Goal: Task Accomplishment & Management: Complete application form

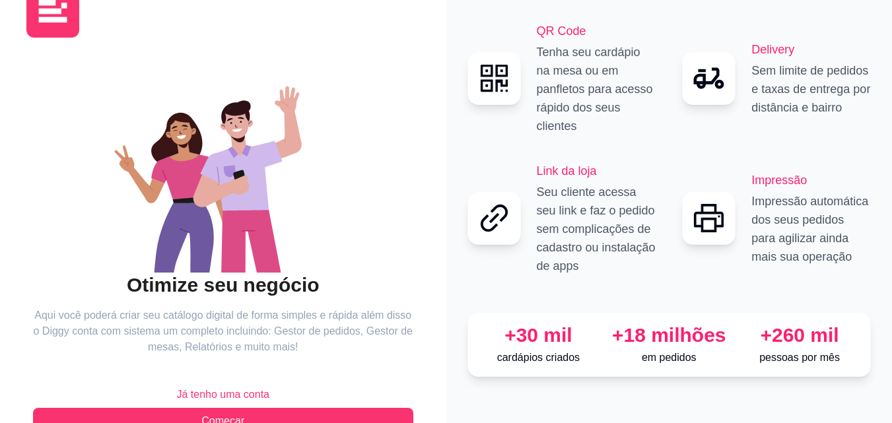
scroll to position [79, 0]
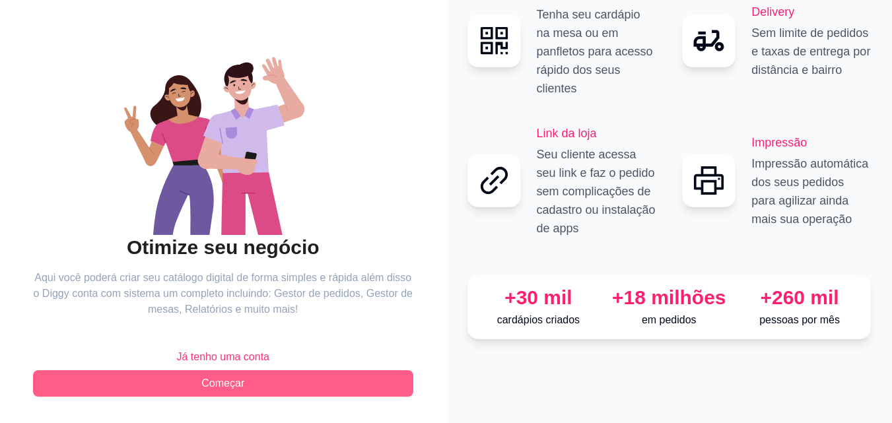
click at [255, 376] on button "Começar" at bounding box center [223, 383] width 380 height 26
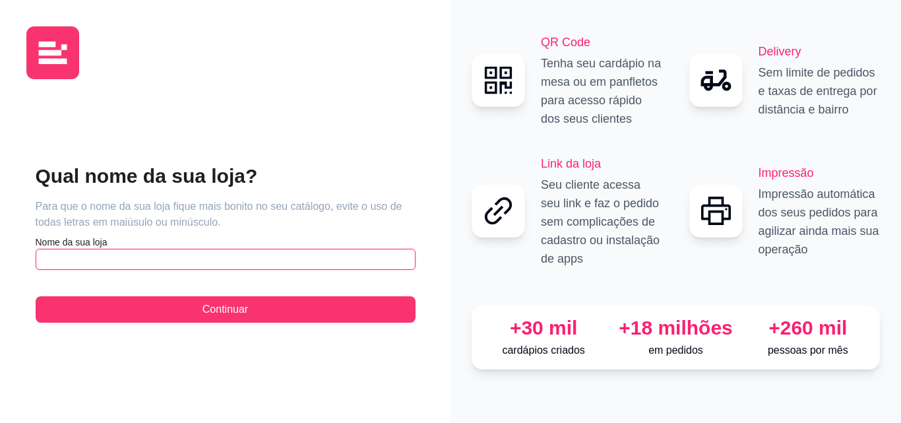
click at [239, 259] on input "text" at bounding box center [226, 259] width 380 height 21
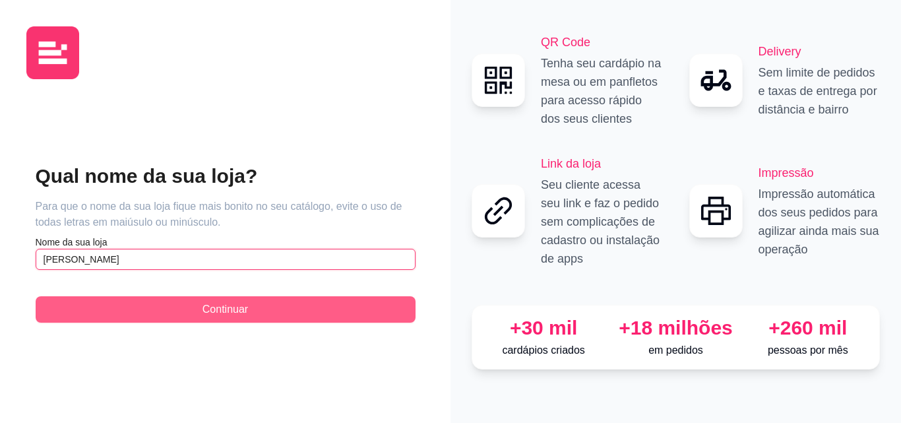
type input "[PERSON_NAME]"
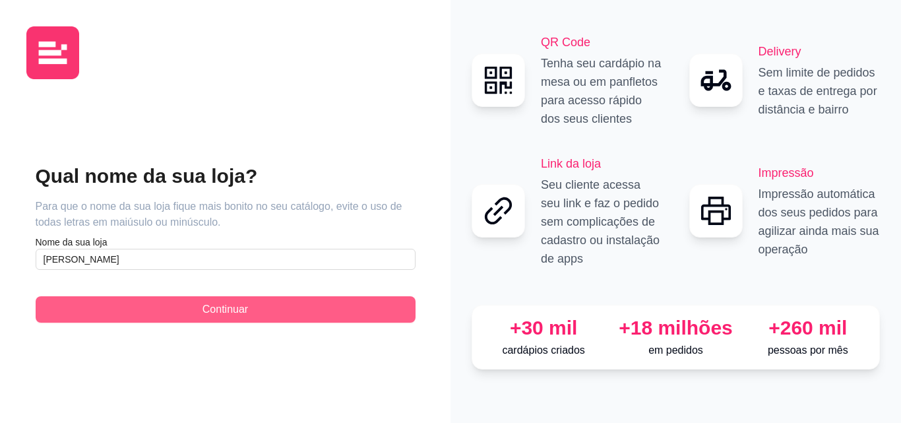
click at [238, 306] on span "Continuar" at bounding box center [226, 310] width 46 height 16
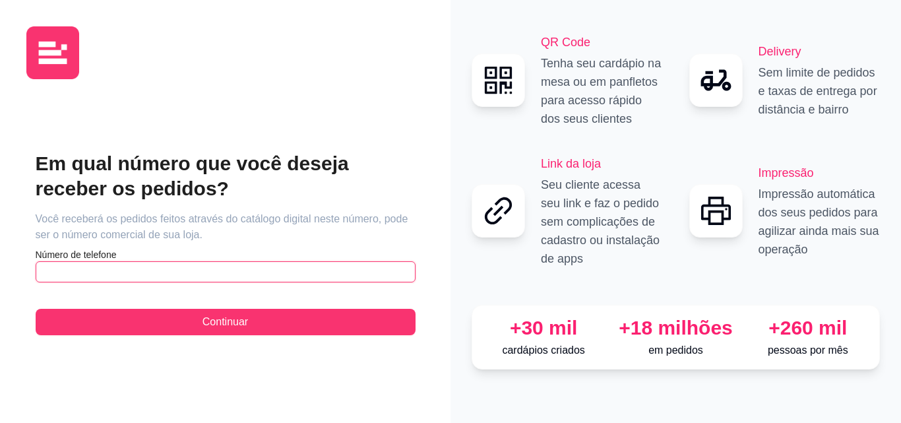
click at [152, 272] on input "text" at bounding box center [226, 271] width 380 height 21
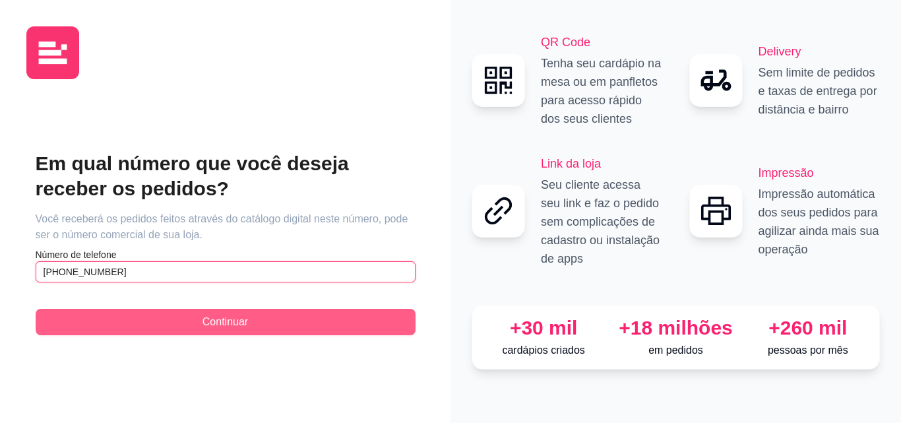
type input "[PHONE_NUMBER]"
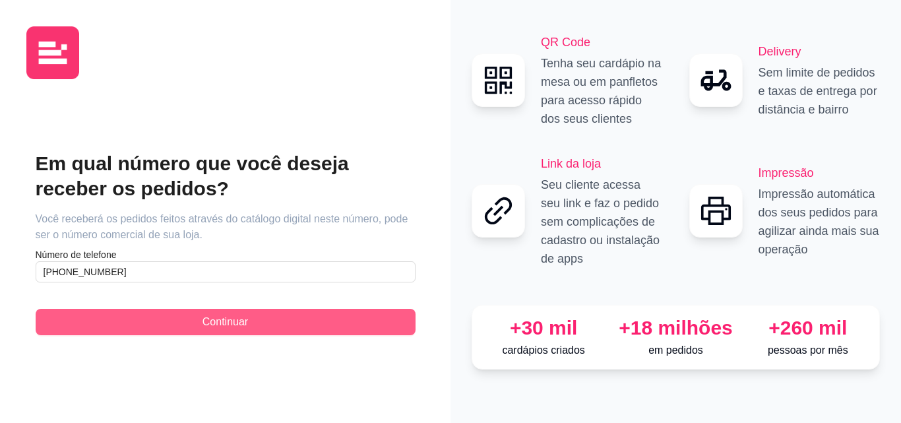
click at [189, 313] on button "Continuar" at bounding box center [226, 322] width 380 height 26
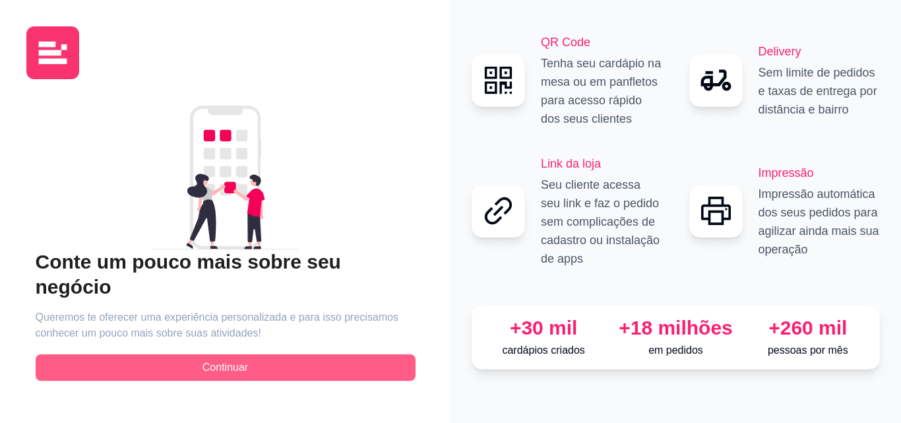
drag, startPoint x: 189, startPoint y: 360, endPoint x: 201, endPoint y: 360, distance: 11.9
click at [192, 360] on button "Continuar" at bounding box center [226, 367] width 380 height 26
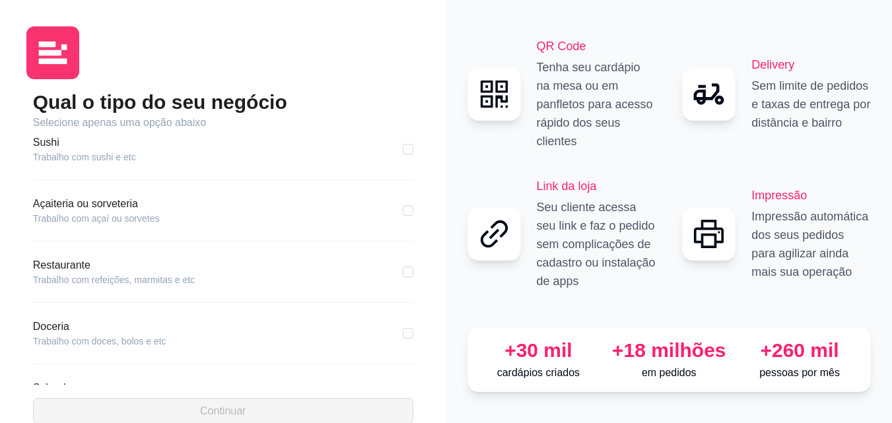
scroll to position [198, 0]
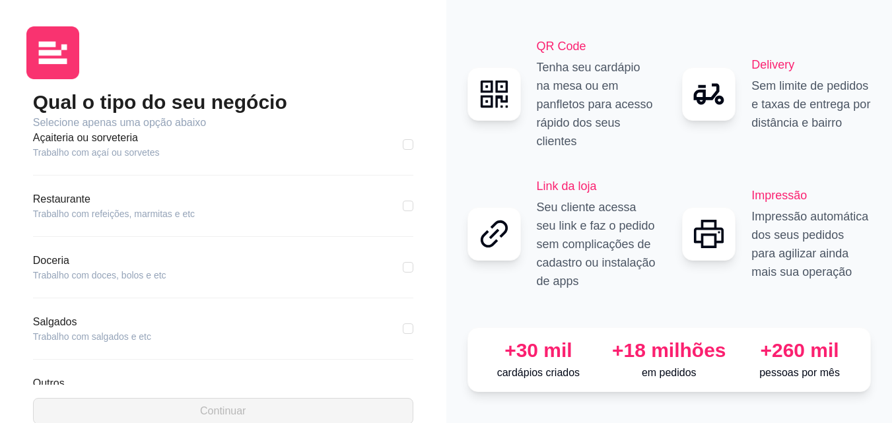
click at [209, 280] on div "Doceria Trabalho com doces, bolos e etc" at bounding box center [223, 267] width 380 height 29
click at [403, 264] on input "checkbox" at bounding box center [408, 267] width 11 height 11
checkbox input "true"
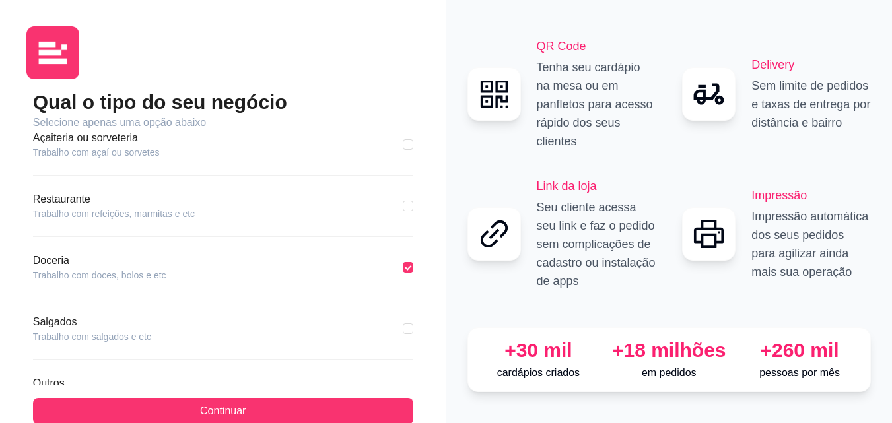
scroll to position [250, 0]
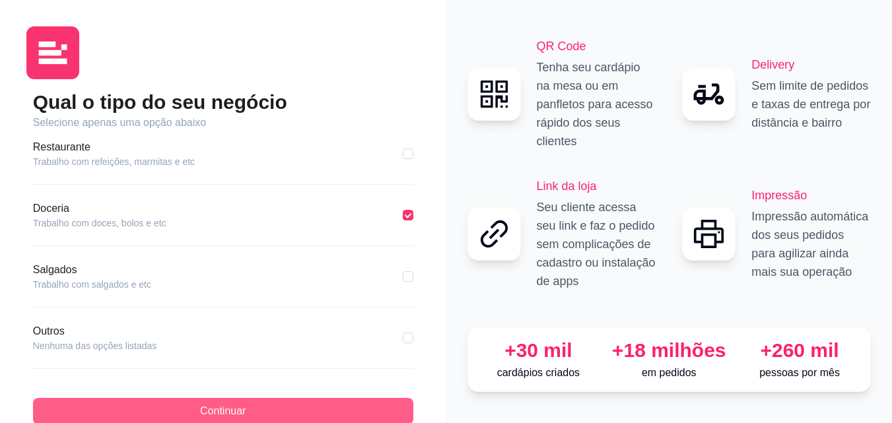
click at [205, 412] on span "Continuar" at bounding box center [223, 411] width 46 height 16
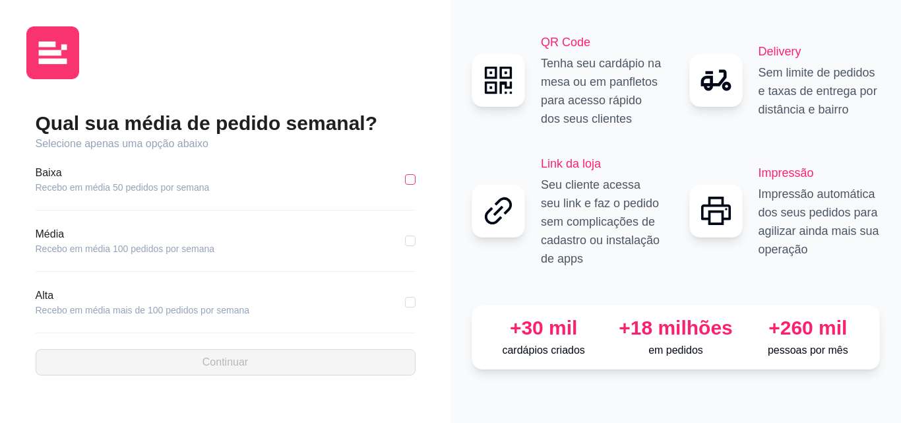
click at [410, 174] on label at bounding box center [410, 179] width 11 height 15
click at [410, 174] on input "checkbox" at bounding box center [410, 179] width 11 height 11
checkbox input "true"
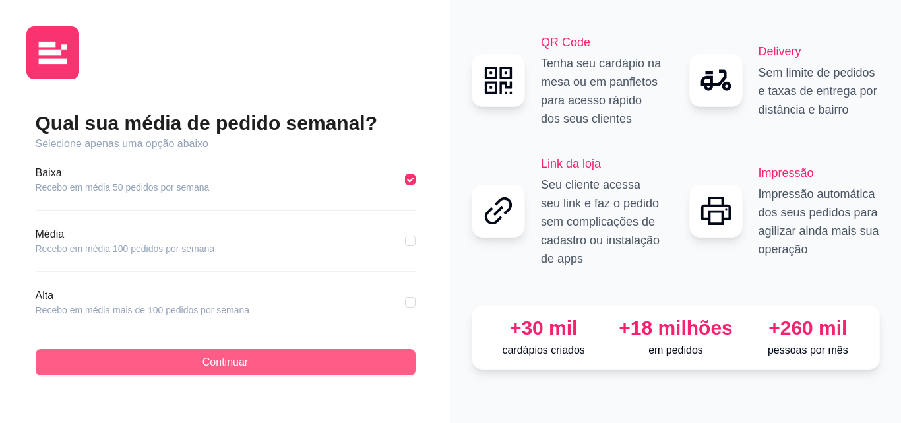
click at [216, 362] on span "Continuar" at bounding box center [226, 362] width 46 height 16
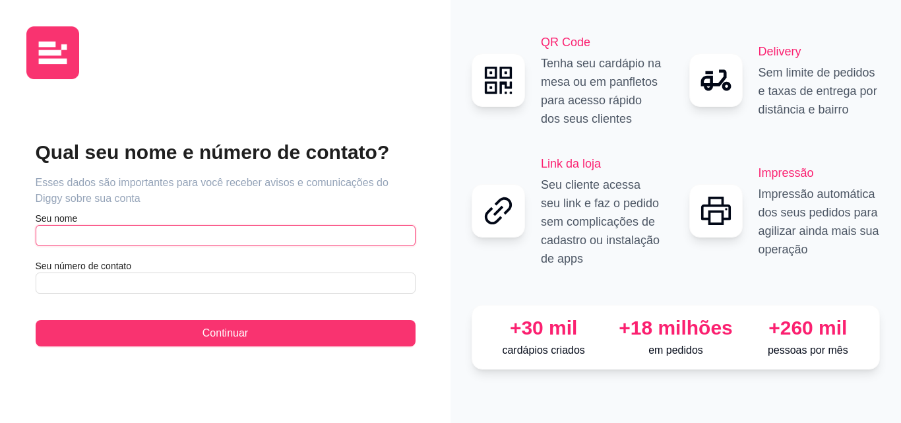
click at [90, 243] on input "text" at bounding box center [226, 235] width 380 height 21
type input "[PERSON_NAME]"
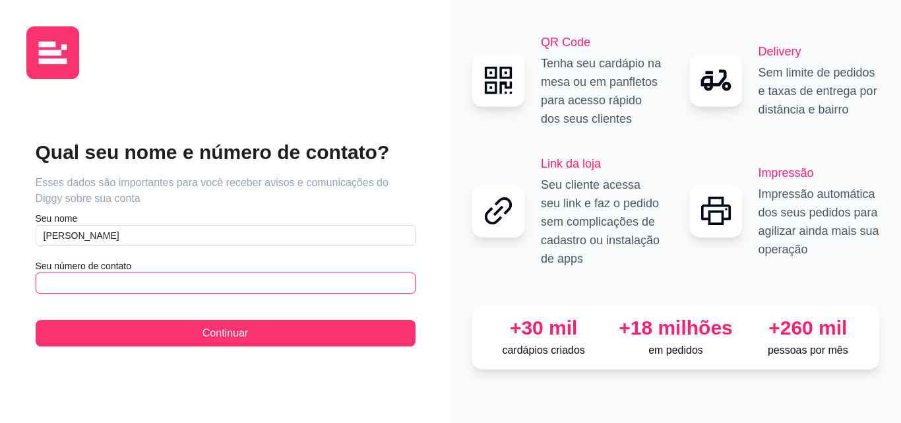
click at [64, 284] on input "text" at bounding box center [226, 283] width 380 height 21
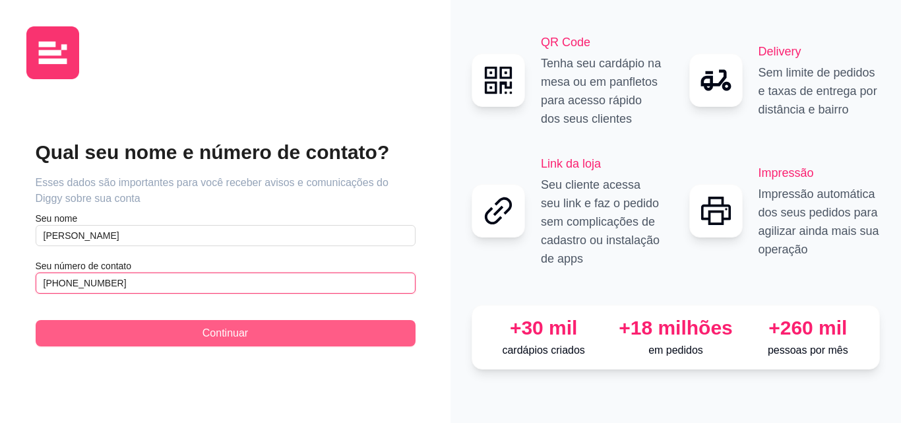
type input "[PHONE_NUMBER]"
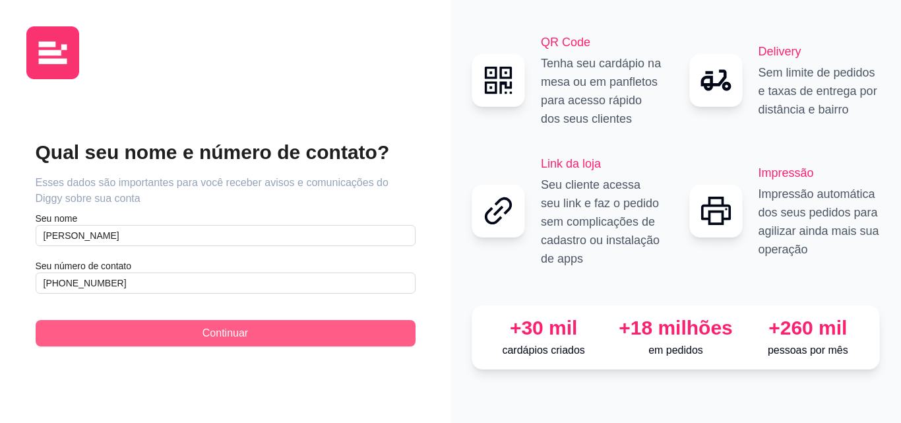
click at [242, 332] on span "Continuar" at bounding box center [226, 333] width 46 height 16
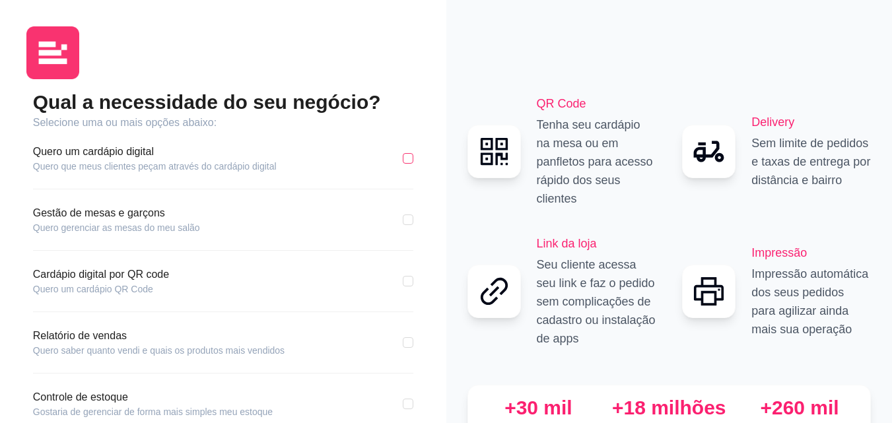
click at [405, 158] on input "checkbox" at bounding box center [408, 158] width 11 height 11
checkbox input "true"
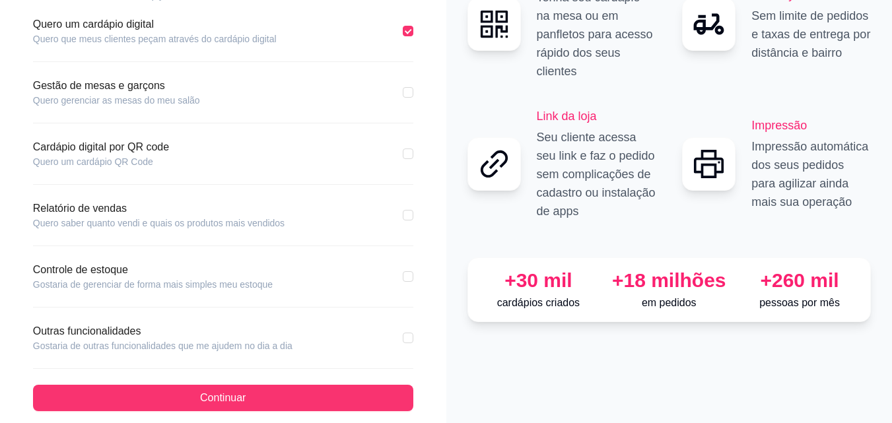
scroll to position [132, 0]
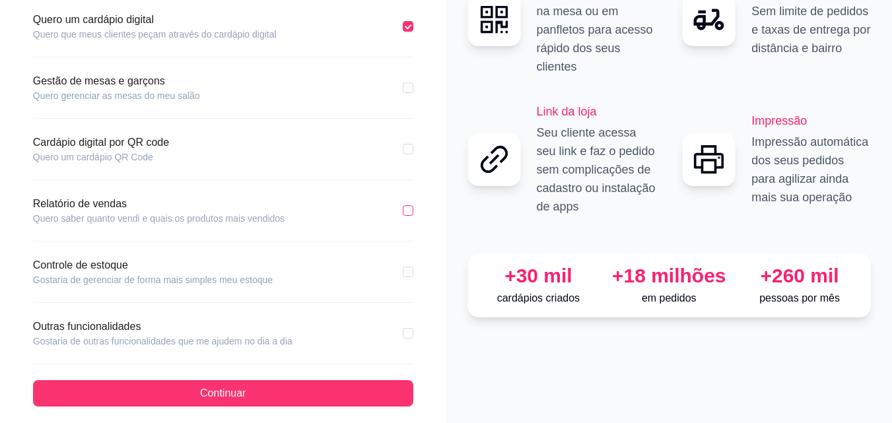
click at [411, 210] on input "checkbox" at bounding box center [408, 210] width 11 height 11
checkbox input "true"
click at [405, 269] on input "checkbox" at bounding box center [408, 272] width 11 height 11
checkbox input "true"
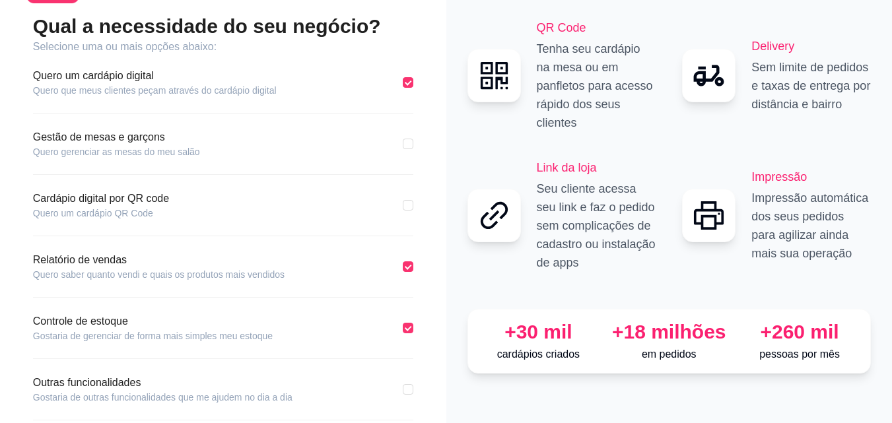
scroll to position [142, 0]
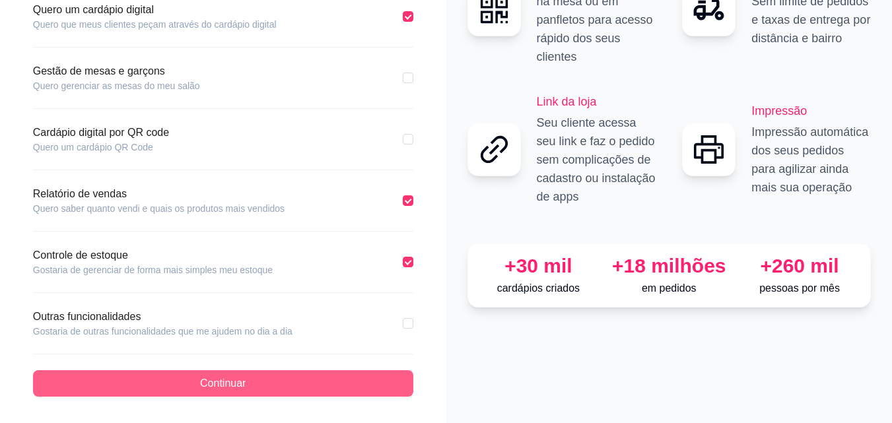
click at [245, 377] on span "Continuar" at bounding box center [223, 383] width 46 height 16
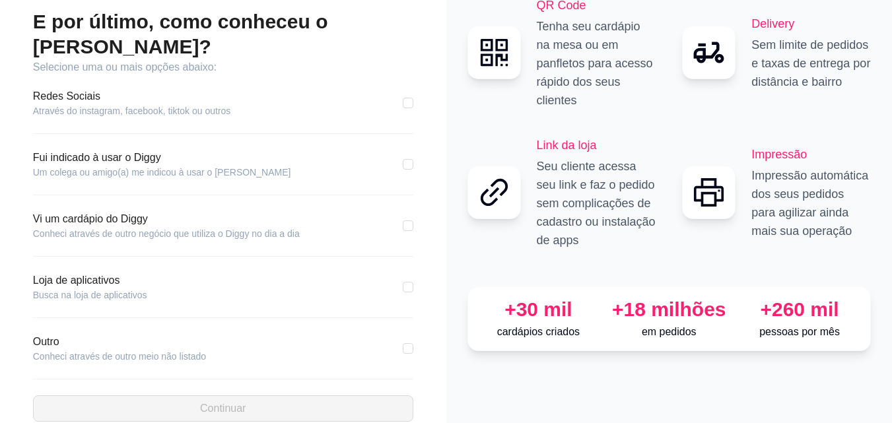
scroll to position [15, 0]
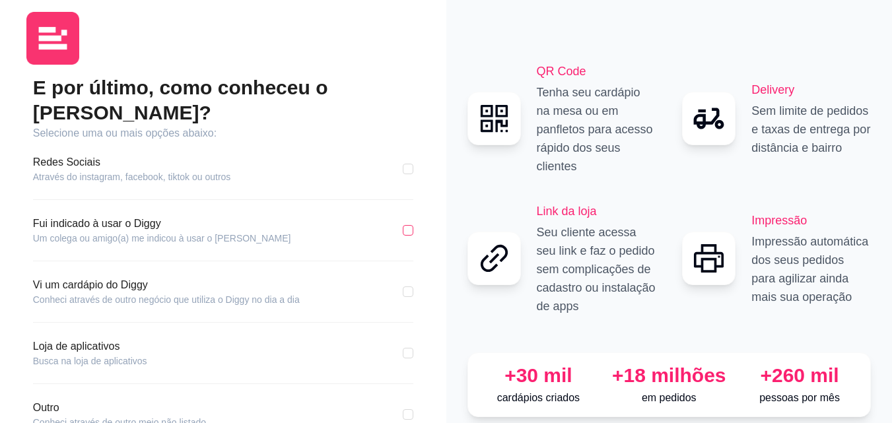
click at [405, 225] on input "checkbox" at bounding box center [408, 230] width 11 height 11
checkbox input "true"
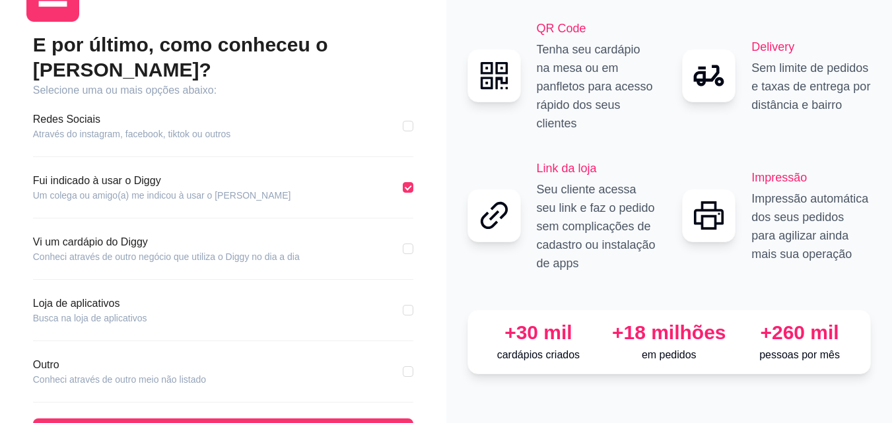
scroll to position [81, 0]
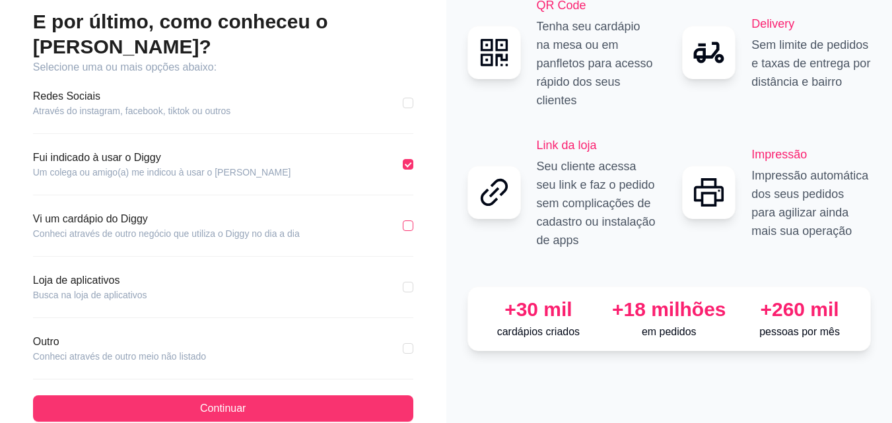
click at [410, 220] on input "checkbox" at bounding box center [408, 225] width 11 height 11
checkbox input "true"
checkbox input "false"
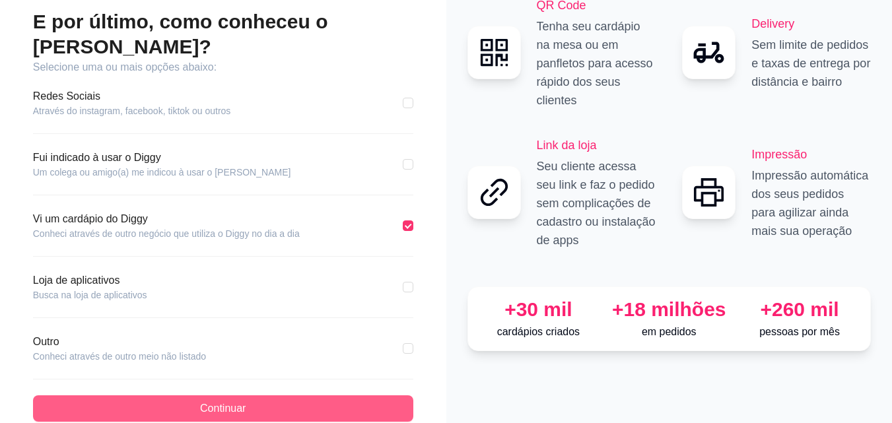
click at [237, 401] on span "Continuar" at bounding box center [223, 409] width 46 height 16
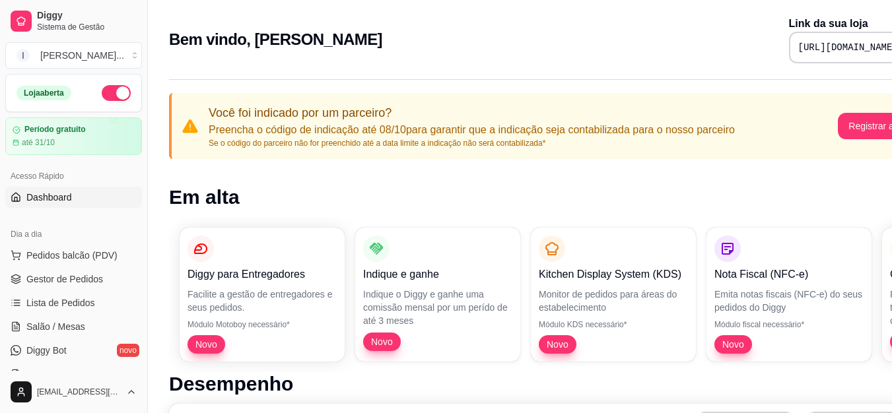
click at [112, 90] on button "button" at bounding box center [116, 93] width 29 height 16
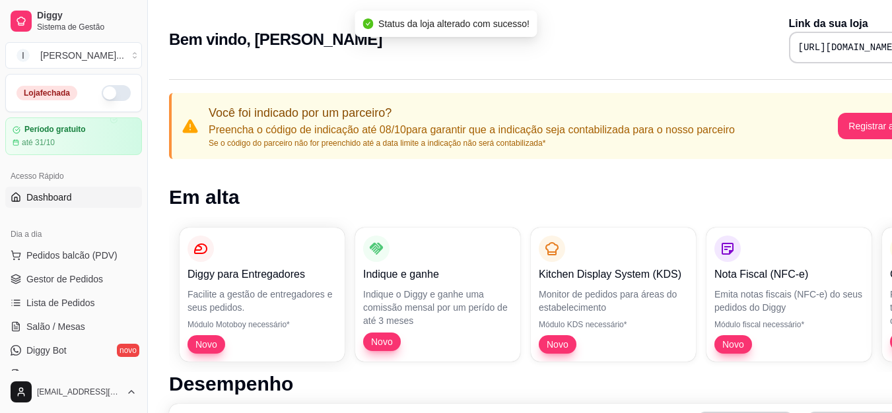
click at [113, 95] on button "button" at bounding box center [116, 93] width 29 height 16
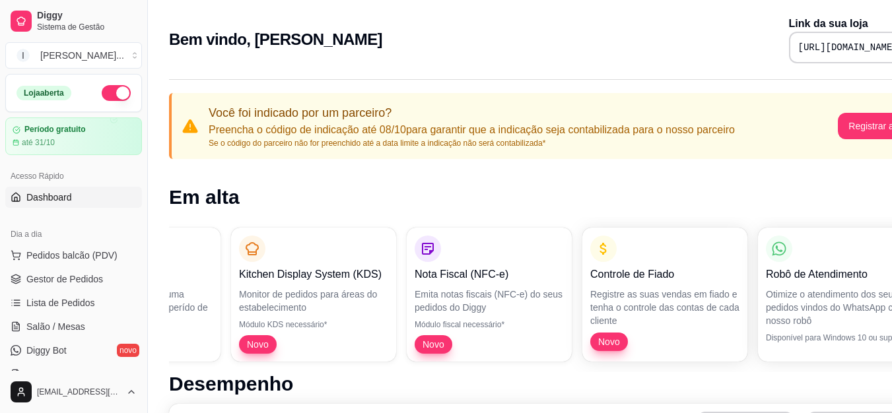
scroll to position [0, 303]
drag, startPoint x: 552, startPoint y: 294, endPoint x: 738, endPoint y: 294, distance: 185.4
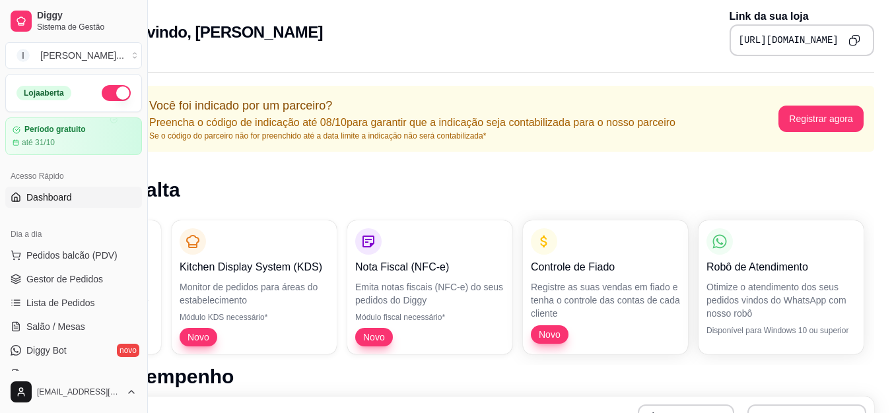
drag, startPoint x: 735, startPoint y: 323, endPoint x: 783, endPoint y: 334, distance: 48.7
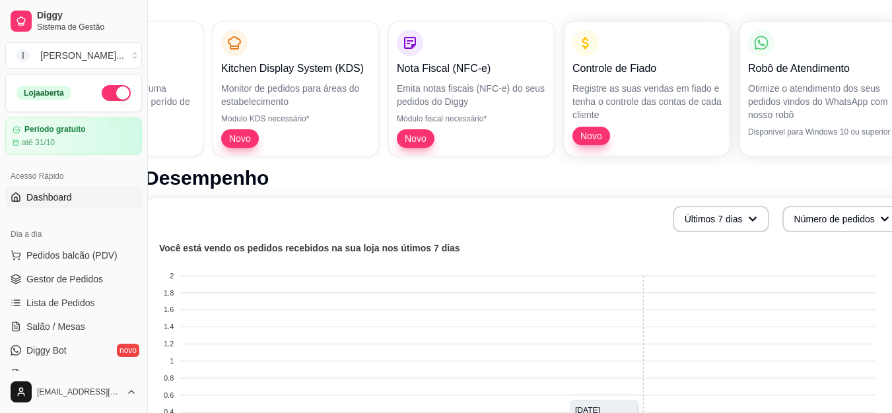
scroll to position [206, 0]
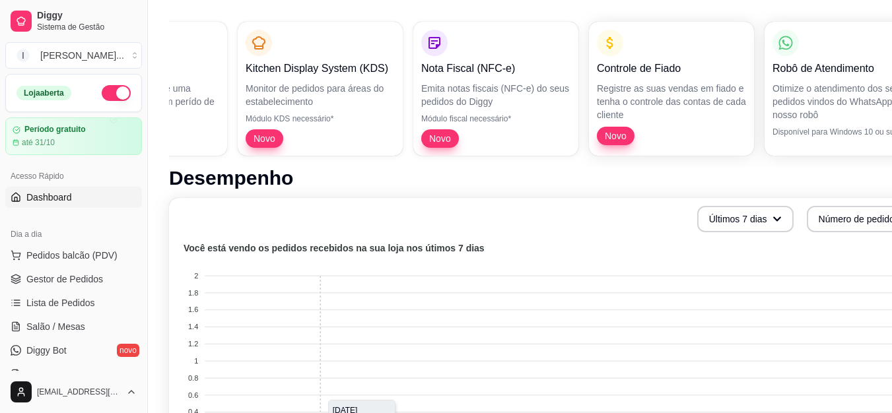
drag, startPoint x: 740, startPoint y: 288, endPoint x: 275, endPoint y: 279, distance: 466.0
drag, startPoint x: 319, startPoint y: 170, endPoint x: 200, endPoint y: 169, distance: 119.5
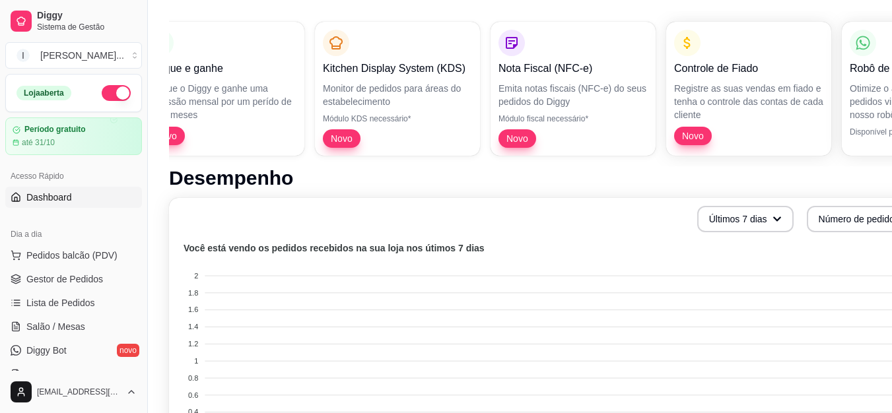
scroll to position [0, 0]
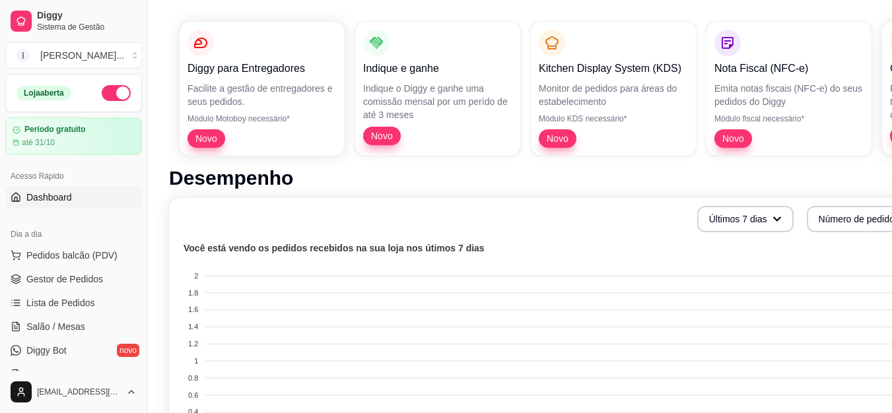
drag, startPoint x: 323, startPoint y: 106, endPoint x: 191, endPoint y: 107, distance: 132.6
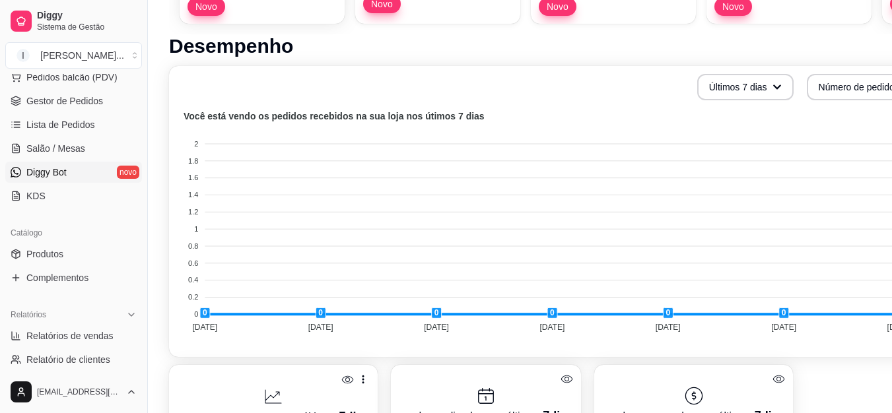
scroll to position [198, 0]
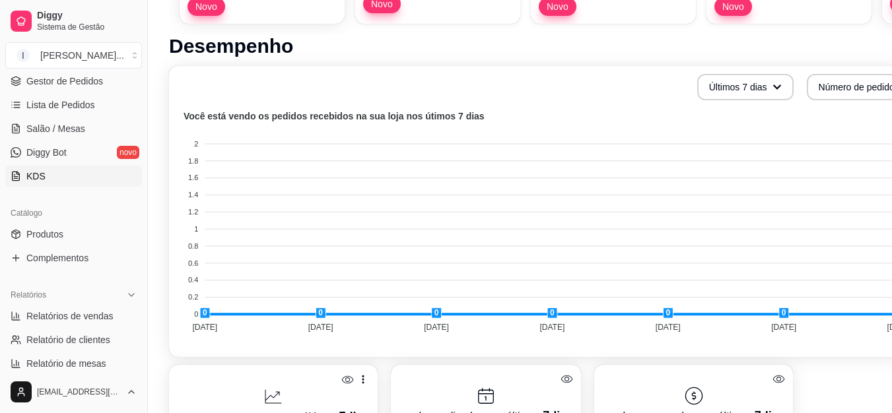
click at [53, 180] on link "KDS" at bounding box center [73, 176] width 137 height 21
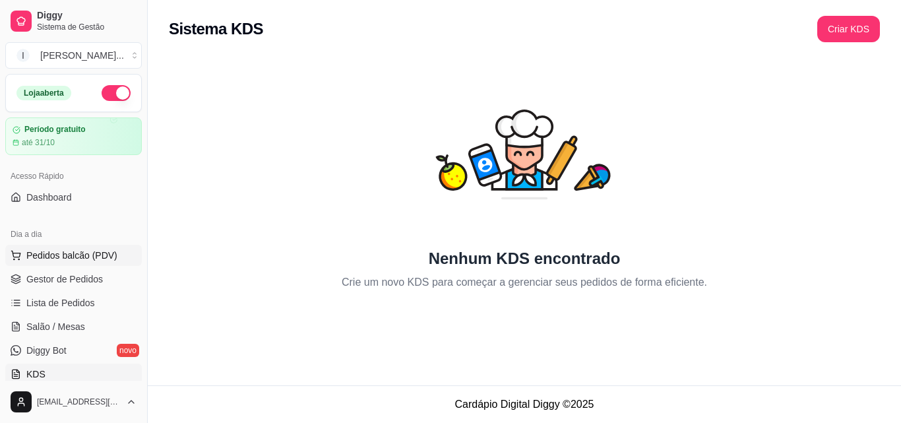
click at [49, 253] on span "Pedidos balcão (PDV)" at bounding box center [71, 255] width 91 height 13
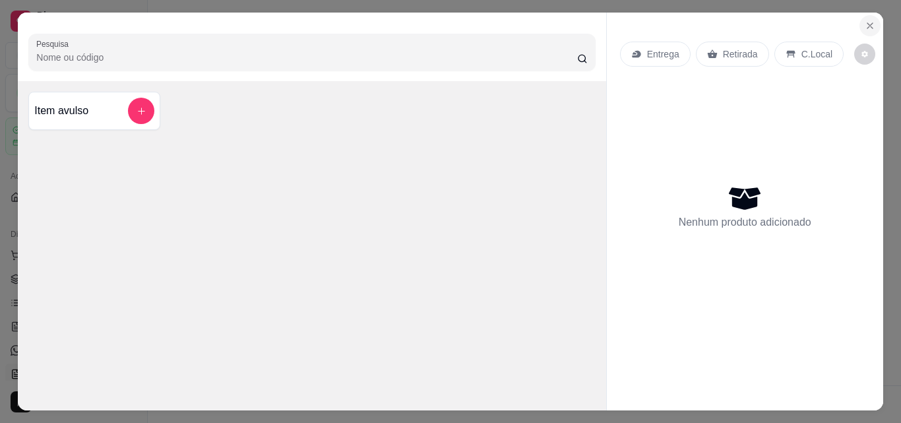
click at [867, 20] on icon "Close" at bounding box center [870, 25] width 11 height 11
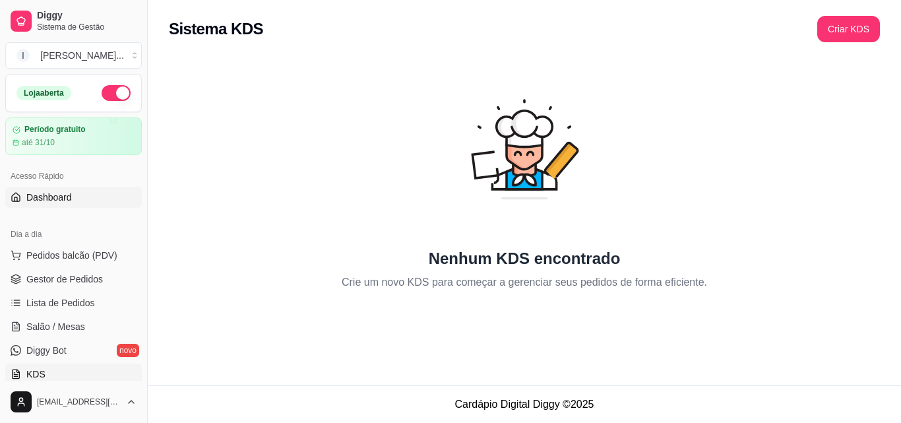
click at [71, 204] on link "Dashboard" at bounding box center [73, 197] width 137 height 21
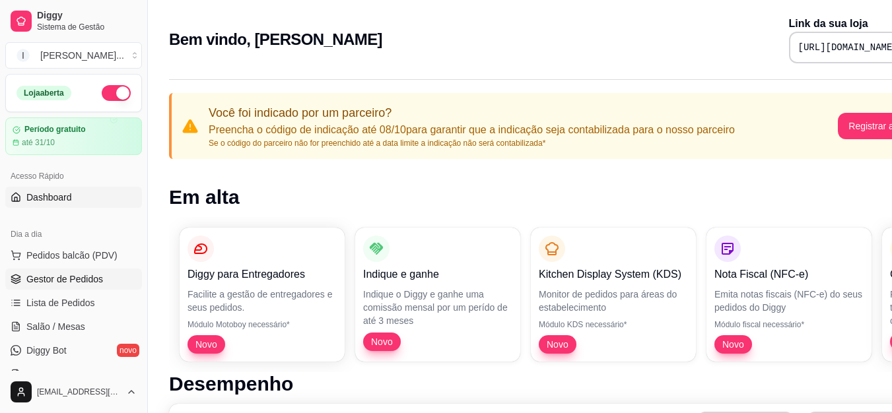
click at [44, 278] on span "Gestor de Pedidos" at bounding box center [64, 279] width 77 height 13
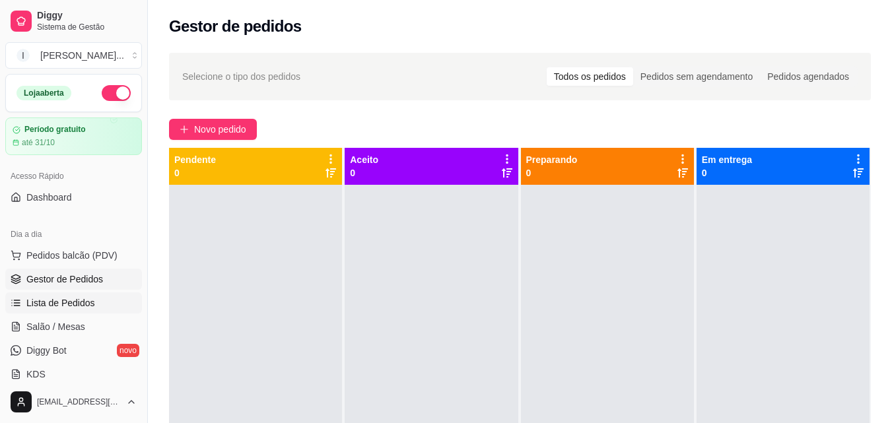
click at [49, 306] on span "Lista de Pedidos" at bounding box center [60, 302] width 69 height 13
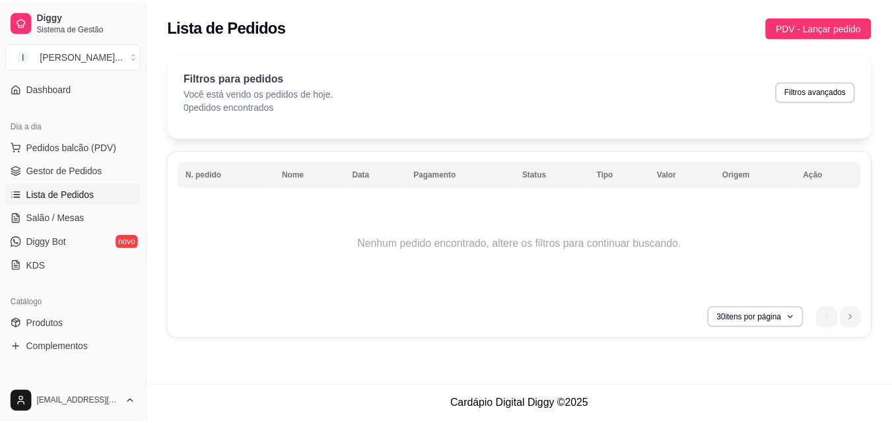
scroll to position [132, 0]
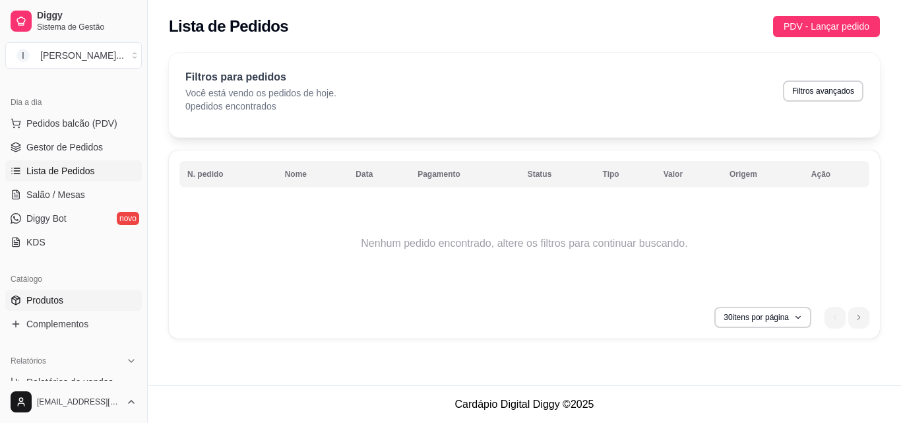
click at [82, 300] on link "Produtos" at bounding box center [73, 300] width 137 height 21
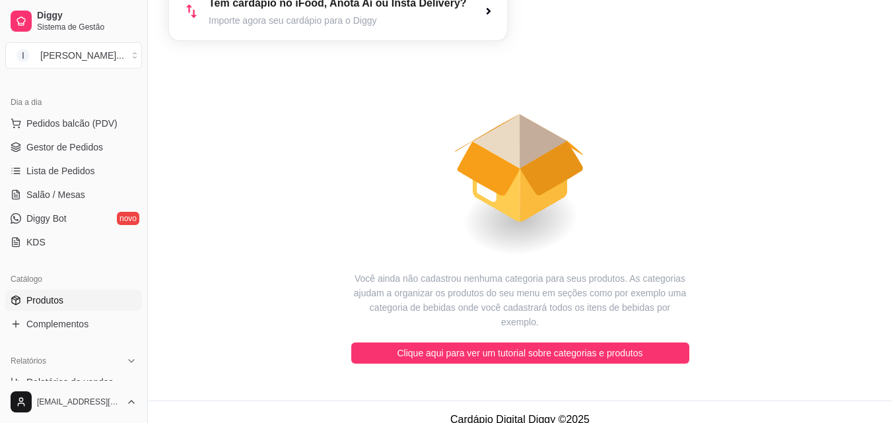
scroll to position [92, 0]
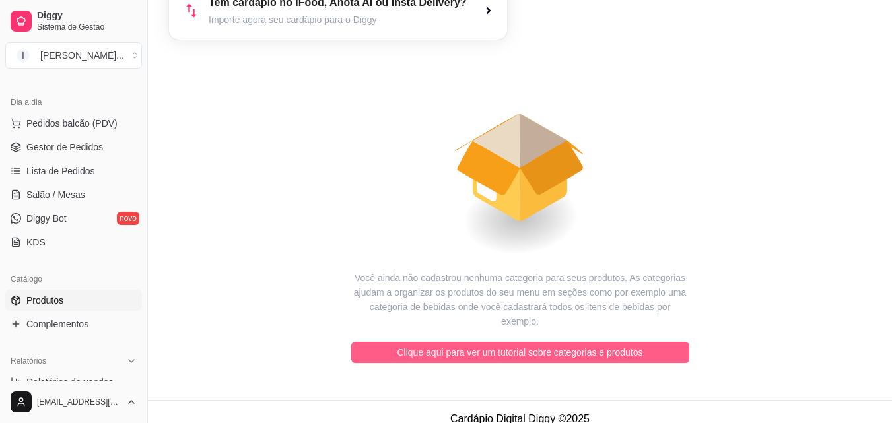
click at [552, 345] on span "Clique aqui para ver um tutorial sobre categorias e produtos" at bounding box center [519, 352] width 245 height 15
click at [546, 345] on span "Clique aqui para ver um tutorial sobre categorias e produtos" at bounding box center [519, 352] width 245 height 15
click at [628, 345] on span "Clique aqui para ver um tutorial sobre categorias e produtos" at bounding box center [519, 352] width 245 height 15
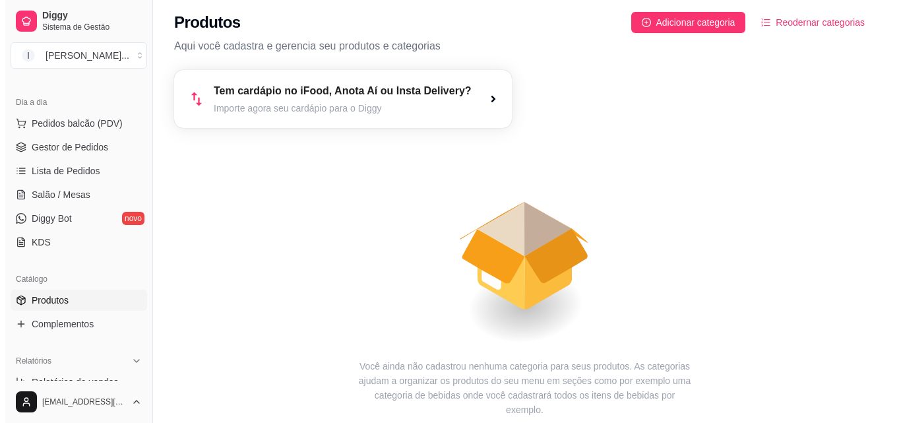
scroll to position [0, 0]
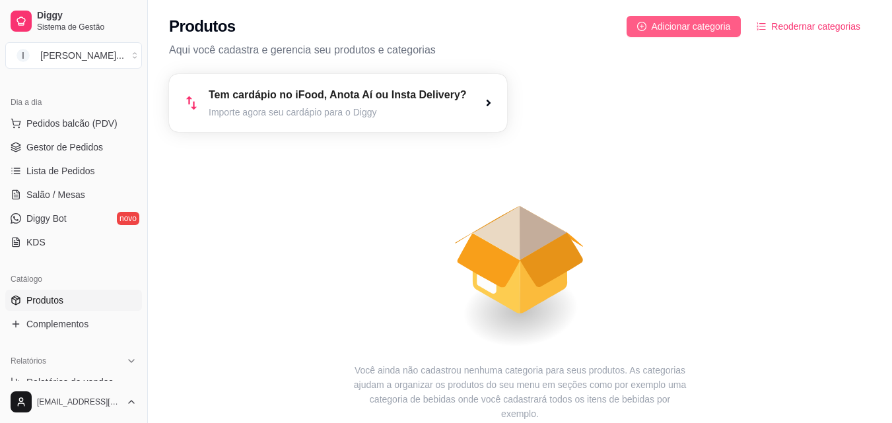
click at [704, 36] on button "Adicionar categoria" at bounding box center [683, 26] width 115 height 21
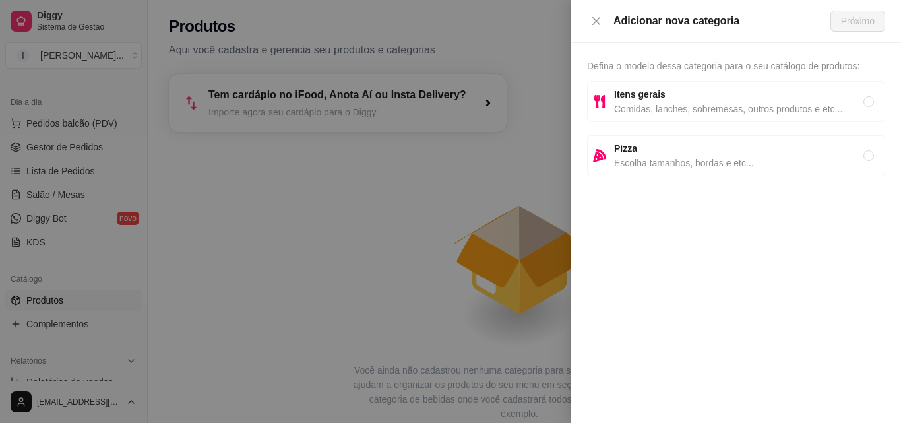
click at [838, 104] on span "Comidas, lanches, sobremesas, outros produtos e etc..." at bounding box center [738, 109] width 249 height 15
radio input "true"
click at [838, 104] on span "Comidas, lanches, sobremesas, outros produtos e etc..." at bounding box center [738, 109] width 249 height 15
click at [866, 25] on span "Próximo" at bounding box center [858, 21] width 34 height 15
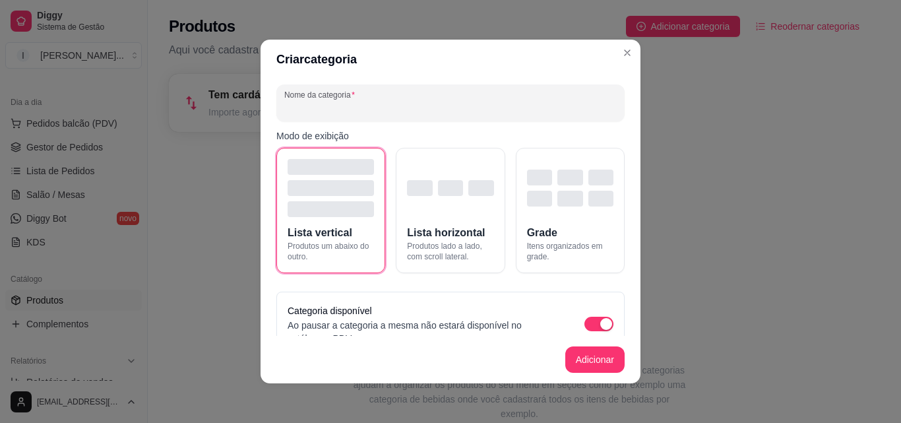
click at [397, 112] on input "Nome da categoria" at bounding box center [450, 108] width 333 height 13
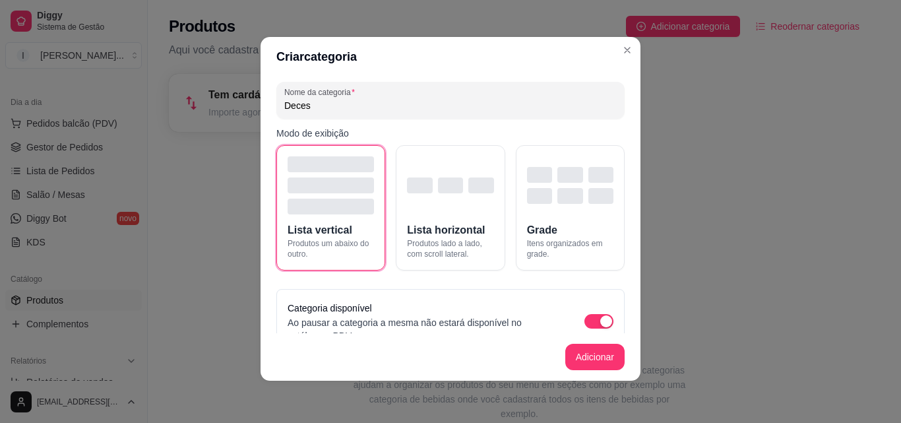
drag, startPoint x: 327, startPoint y: 82, endPoint x: 174, endPoint y: 89, distance: 153.2
click at [176, 89] on div "Criar categoria Nome da categoria Deces Modo de exibição Lista vertical Produto…" at bounding box center [450, 211] width 901 height 423
type input "c"
click at [400, 107] on input "Cookies" at bounding box center [450, 105] width 333 height 13
type input "Cookies"
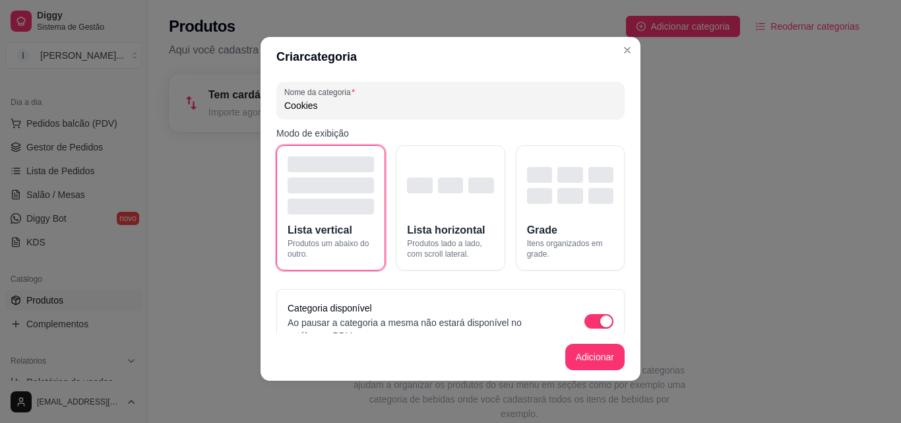
click at [398, 133] on p "Modo de exibição" at bounding box center [451, 133] width 348 height 13
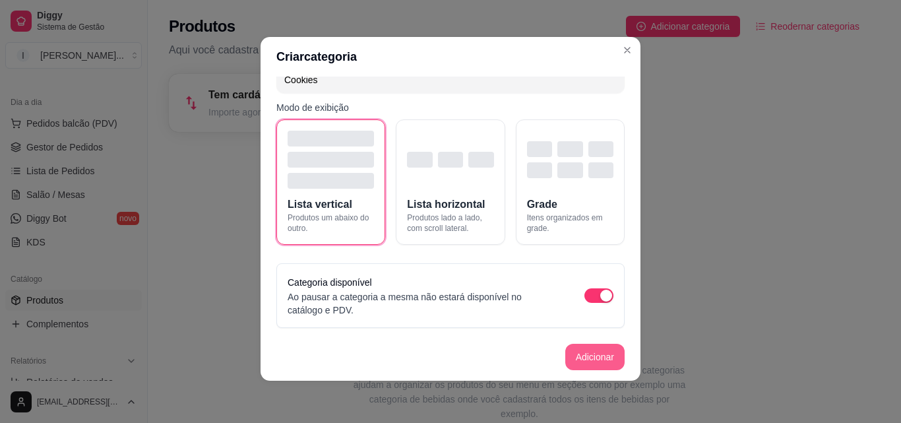
click at [596, 358] on button "Adicionar" at bounding box center [595, 357] width 59 height 26
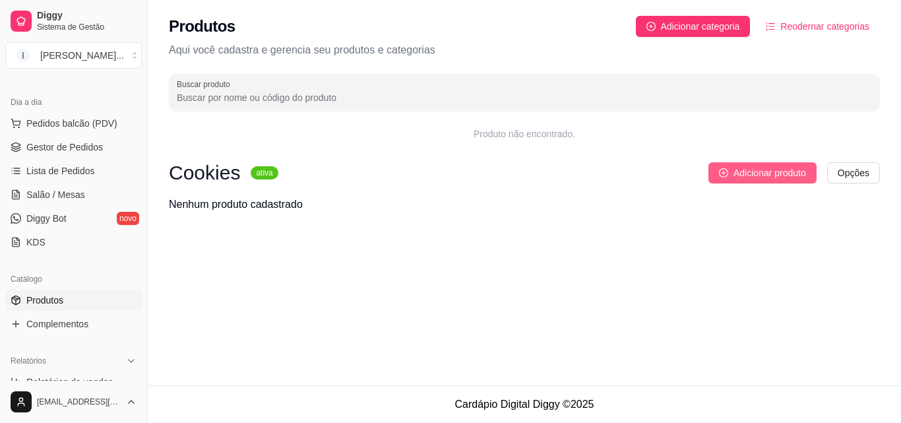
click at [748, 174] on span "Adicionar produto" at bounding box center [770, 173] width 73 height 15
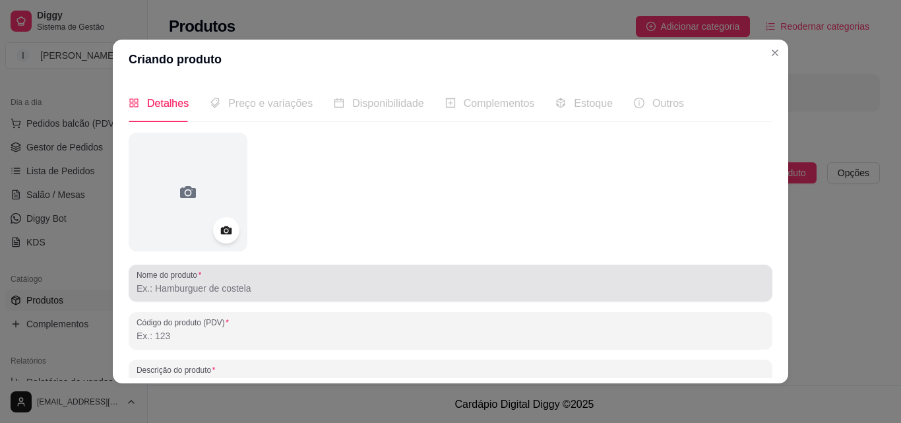
click at [298, 299] on div "Nome do produto" at bounding box center [451, 283] width 644 height 37
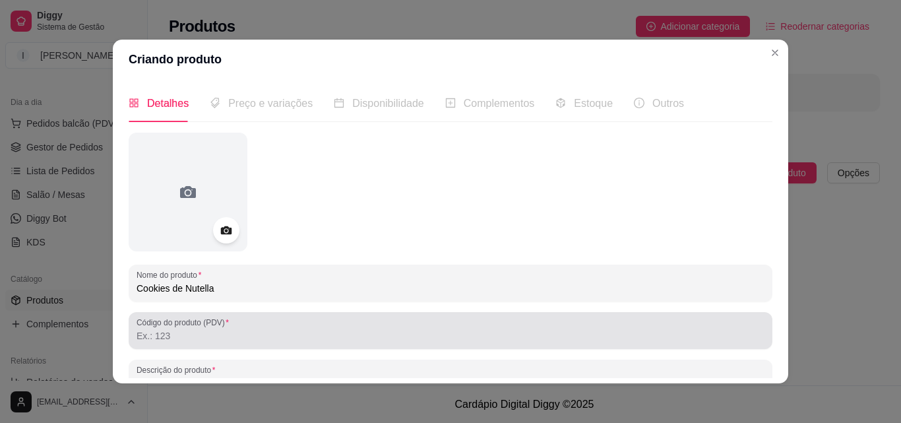
type input "Cookies de Nutella"
click at [264, 327] on div at bounding box center [451, 330] width 628 height 26
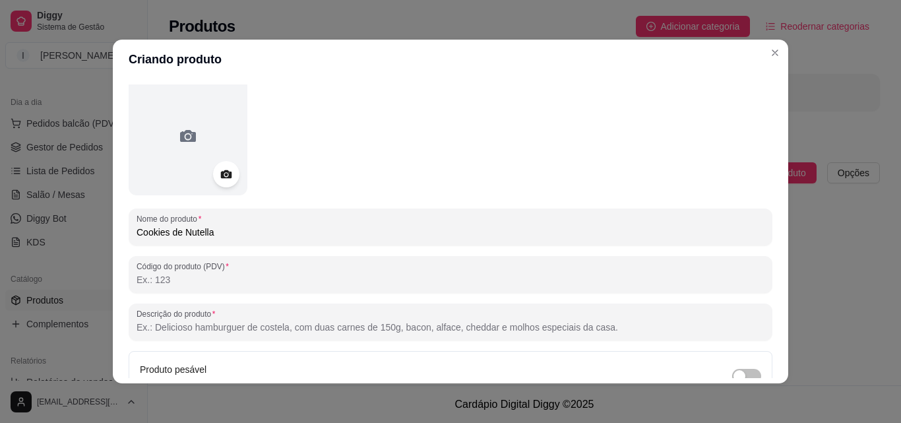
scroll to position [132, 0]
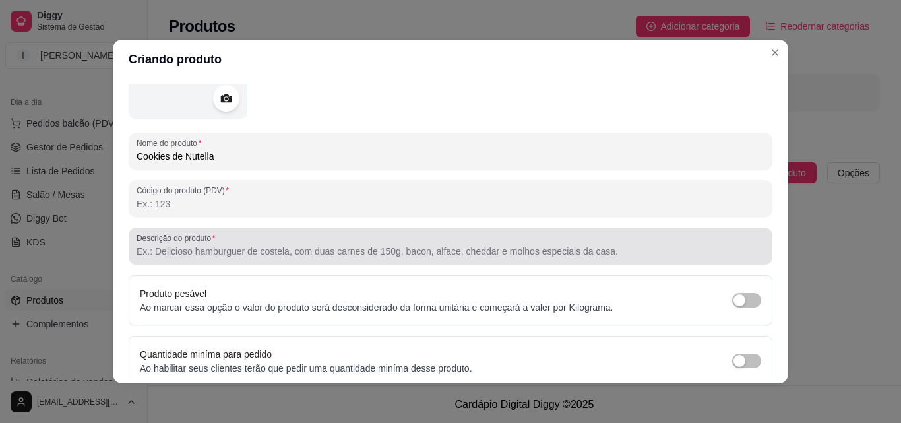
click at [170, 240] on label "Descrição do produto" at bounding box center [178, 237] width 83 height 11
click at [170, 245] on input "Descrição do produto" at bounding box center [451, 251] width 628 height 13
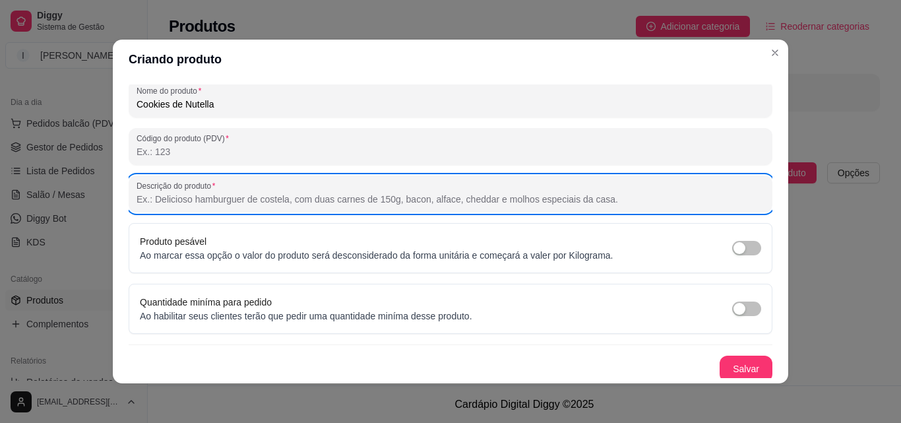
scroll to position [188, 0]
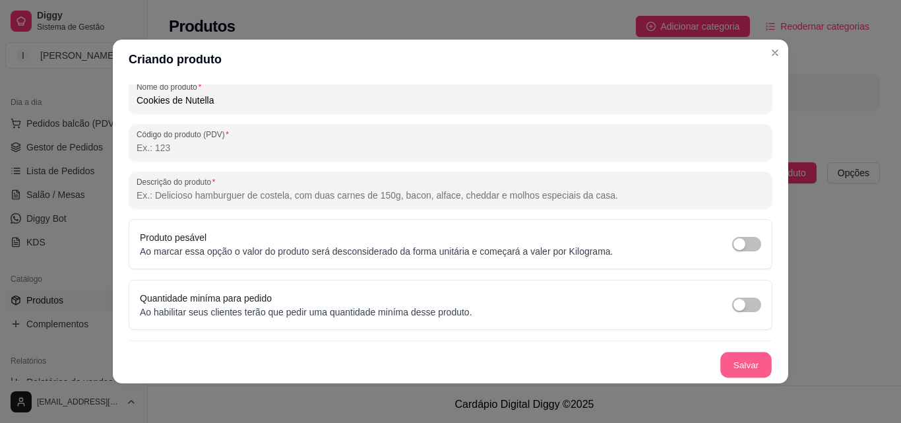
click at [731, 365] on button "Salvar" at bounding box center [746, 365] width 51 height 26
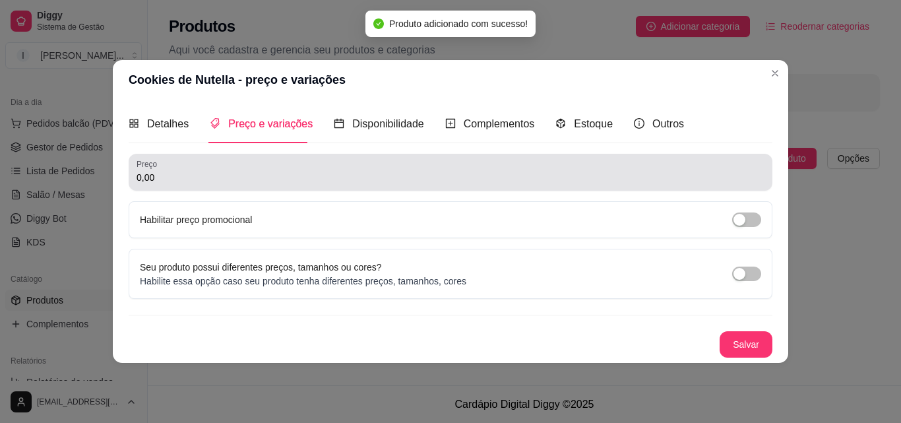
click at [273, 184] on div "0,00" at bounding box center [451, 172] width 628 height 26
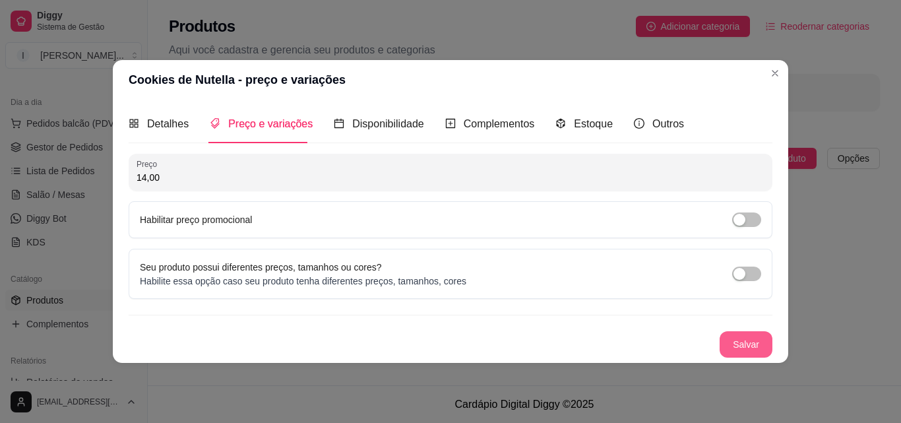
type input "14,00"
click at [740, 349] on button "Salvar" at bounding box center [746, 344] width 53 height 26
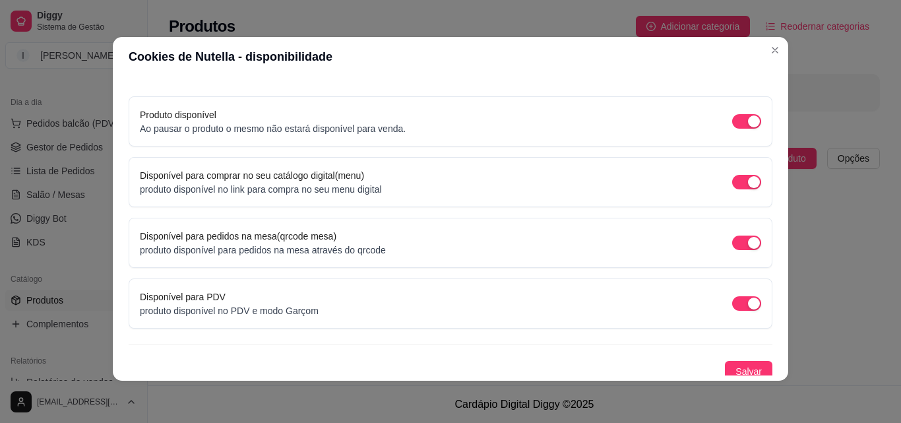
scroll to position [119, 0]
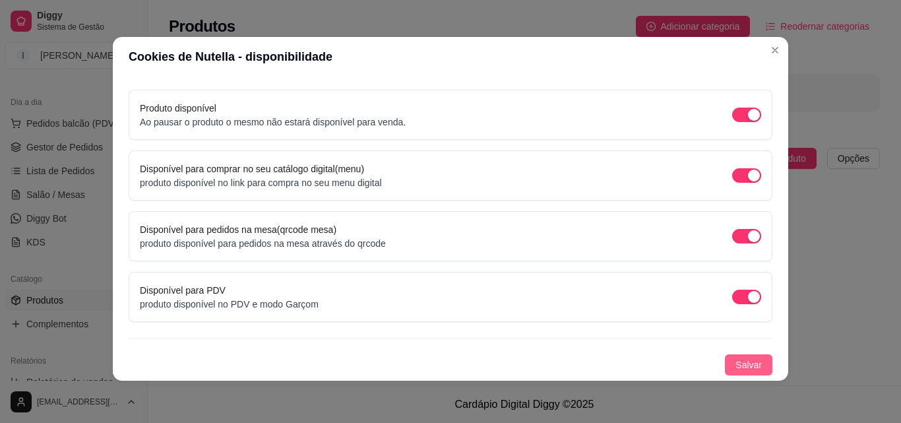
click at [736, 364] on span "Salvar" at bounding box center [749, 365] width 26 height 15
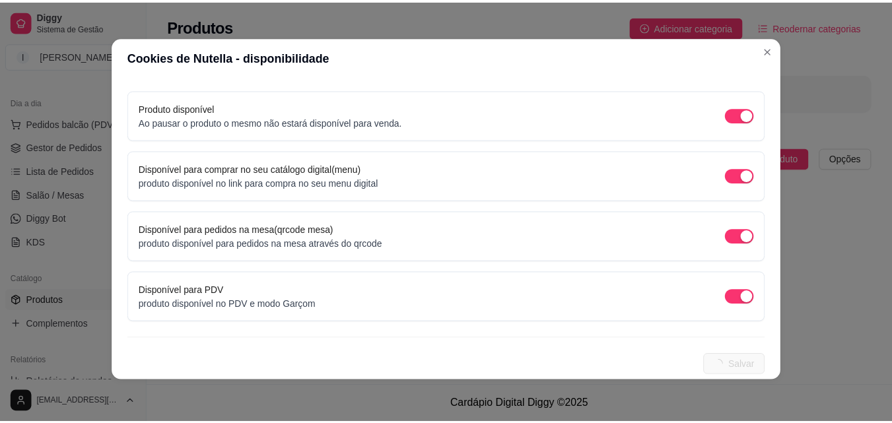
scroll to position [0, 0]
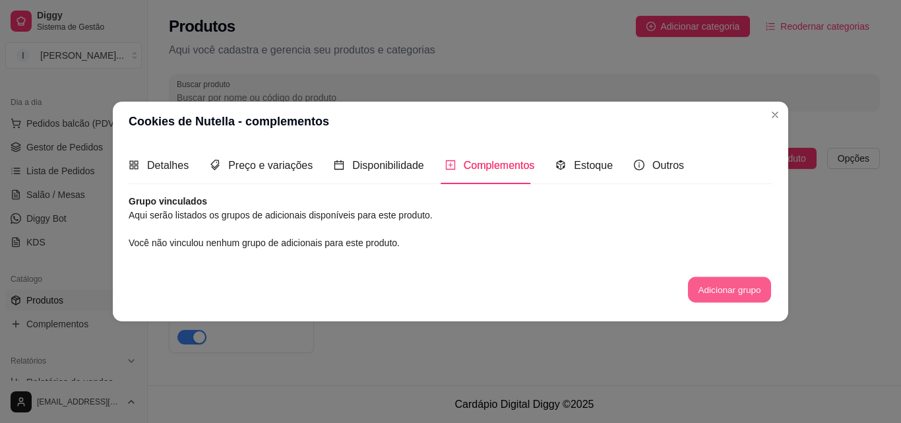
click at [711, 292] on button "Adicionar grupo" at bounding box center [729, 290] width 83 height 26
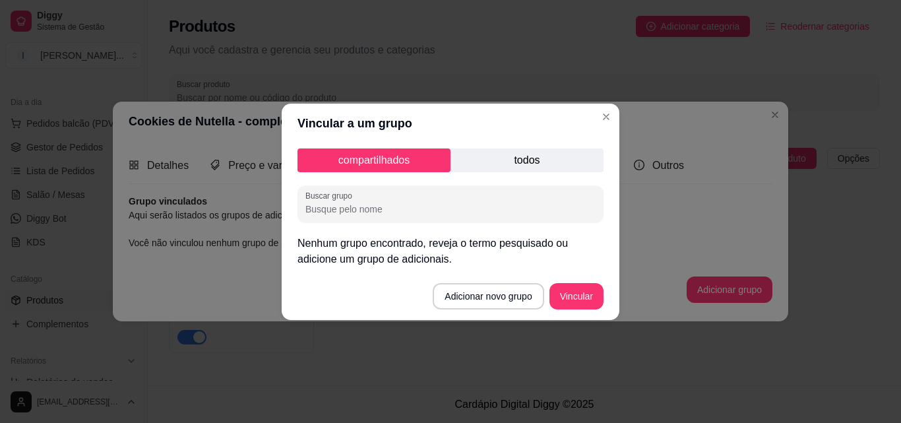
click at [503, 171] on p "todos" at bounding box center [527, 160] width 153 height 24
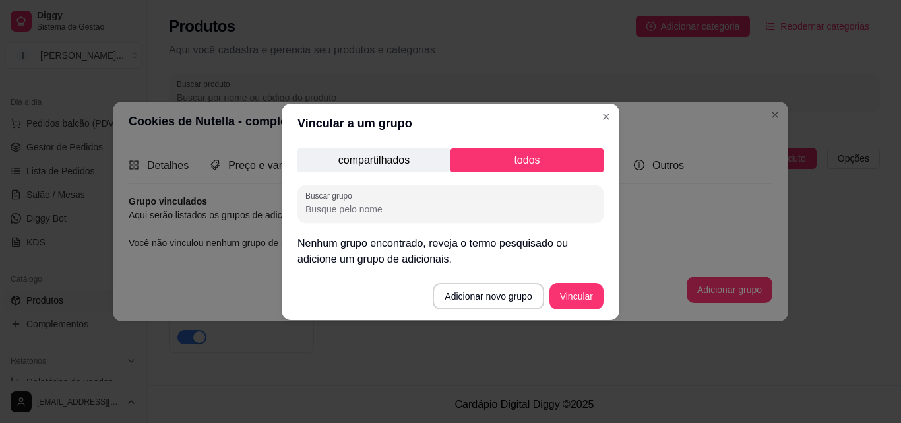
click at [395, 152] on p "compartilhados" at bounding box center [374, 160] width 153 height 24
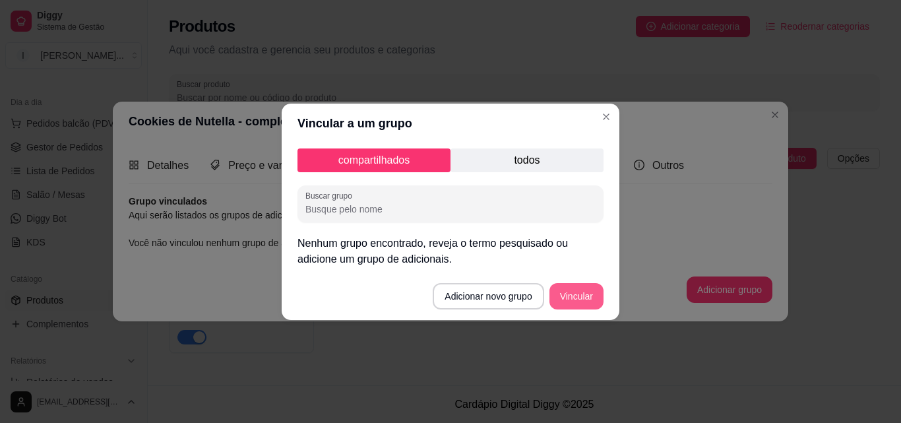
click at [571, 297] on button "Vincular" at bounding box center [577, 296] width 54 height 26
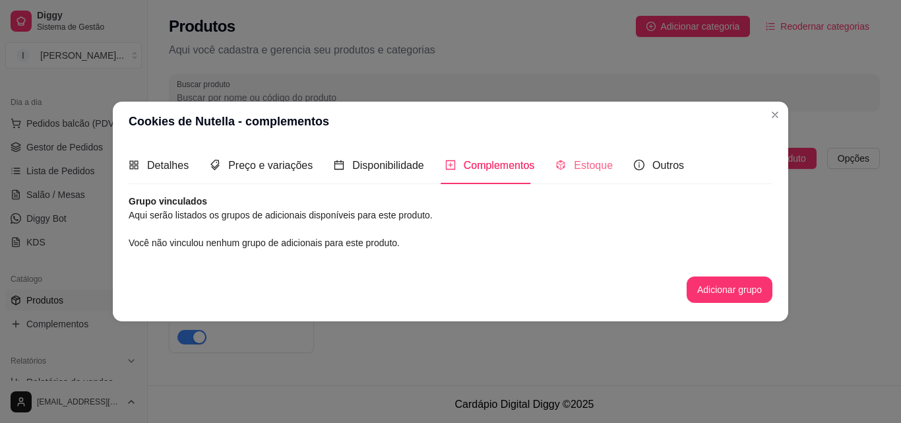
click at [591, 174] on div "Estoque" at bounding box center [584, 166] width 57 height 38
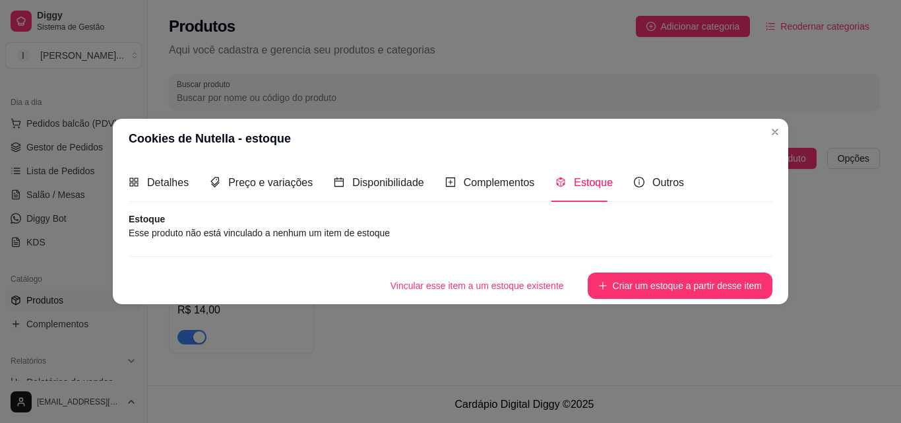
click at [231, 257] on div "Vincular esse item a um estoque existente Criar um estoque a partir desse item" at bounding box center [451, 277] width 644 height 43
click at [224, 273] on div "Vincular esse item a um estoque existente Criar um estoque a partir desse item" at bounding box center [451, 286] width 644 height 26
click at [690, 290] on button "Criar um estoque a partir desse item" at bounding box center [680, 286] width 185 height 26
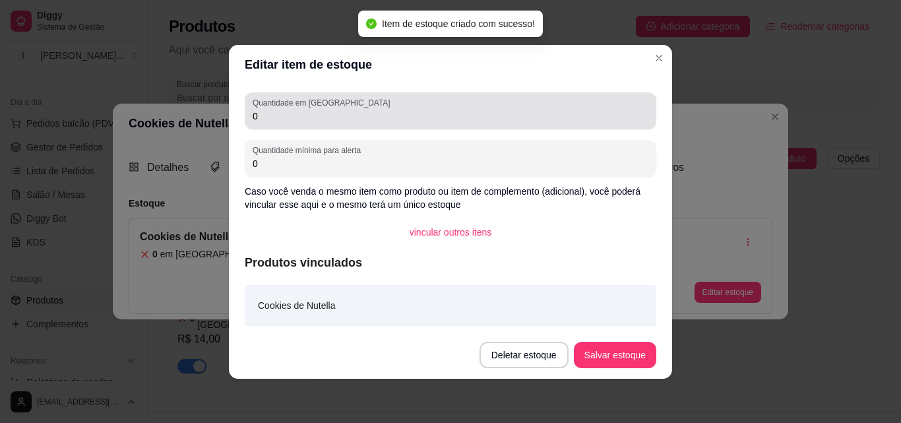
click at [277, 115] on input "0" at bounding box center [451, 116] width 396 height 13
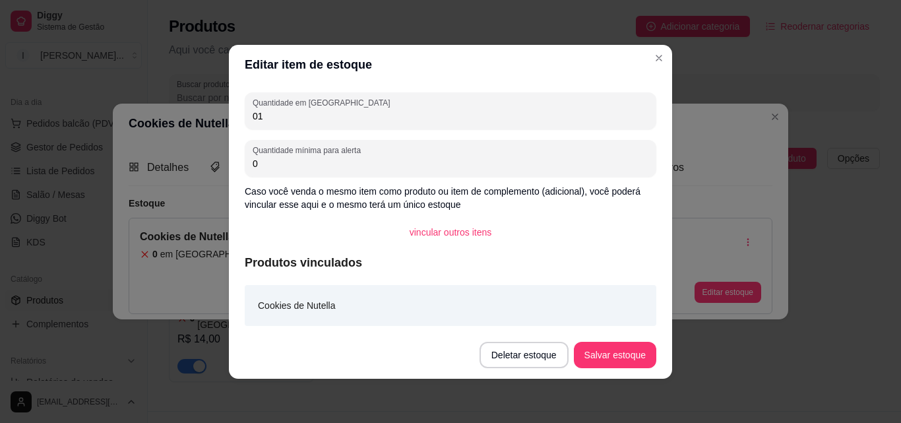
type input "0"
type input "1"
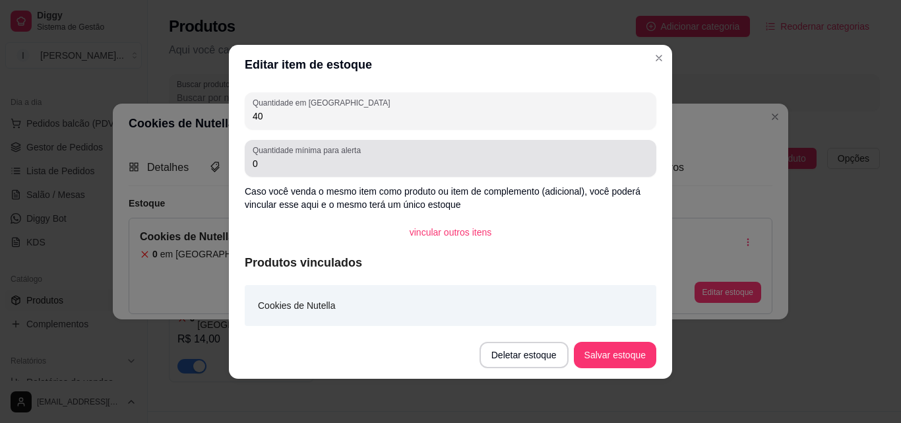
type input "40"
click at [375, 165] on input "0" at bounding box center [451, 163] width 396 height 13
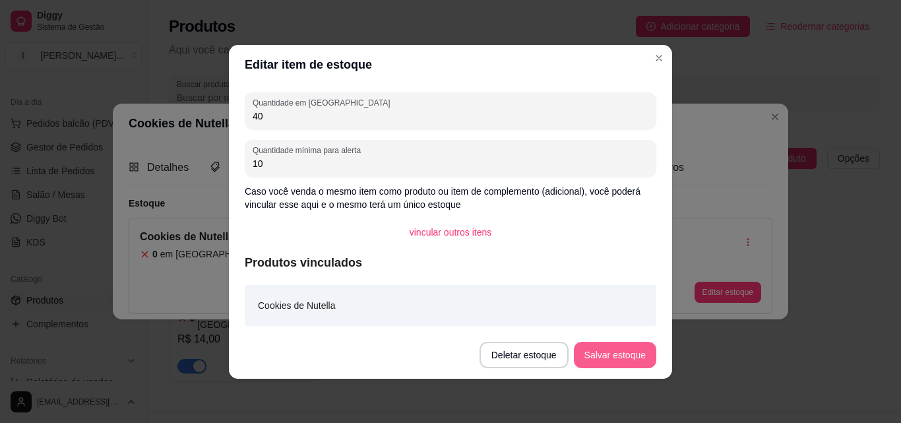
type input "10"
click at [591, 356] on button "Salvar estoque" at bounding box center [615, 355] width 82 height 26
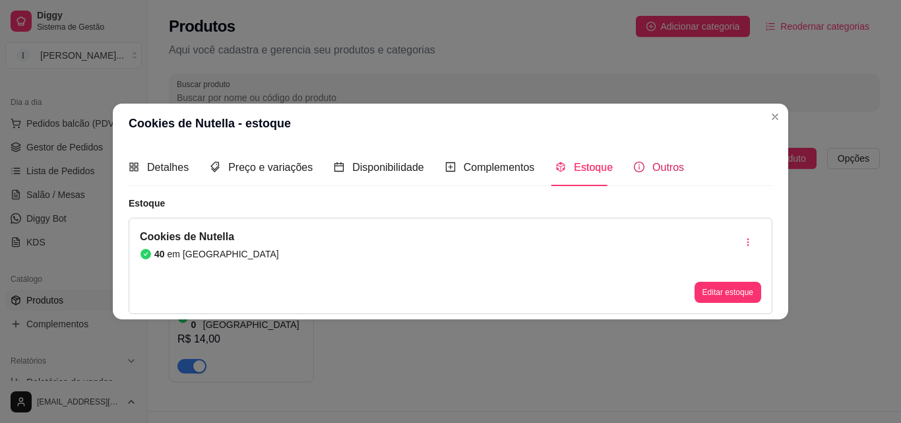
click at [653, 168] on span "Outros" at bounding box center [669, 167] width 32 height 11
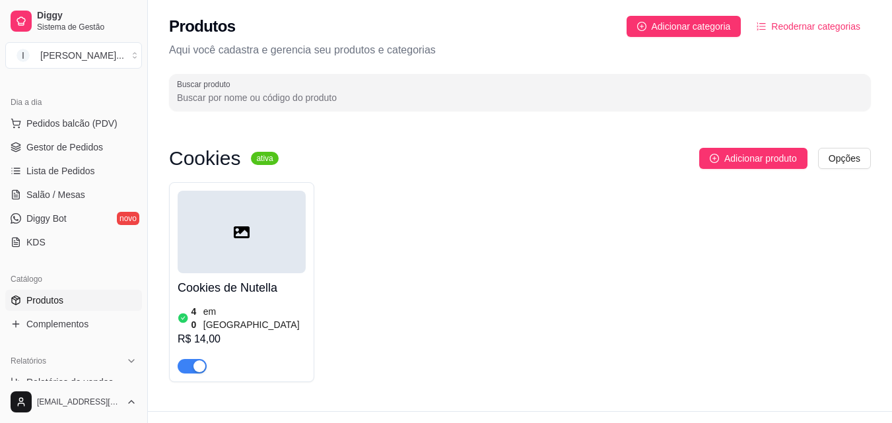
click at [599, 236] on div "Cookies de Nutella 40 em estoque R$ 14,00" at bounding box center [519, 282] width 701 height 200
click at [276, 260] on div at bounding box center [242, 232] width 128 height 82
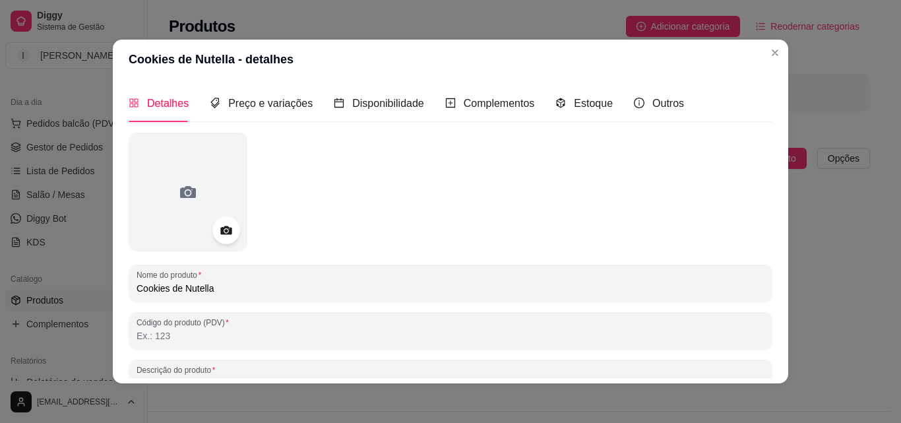
click at [218, 230] on icon at bounding box center [225, 230] width 15 height 15
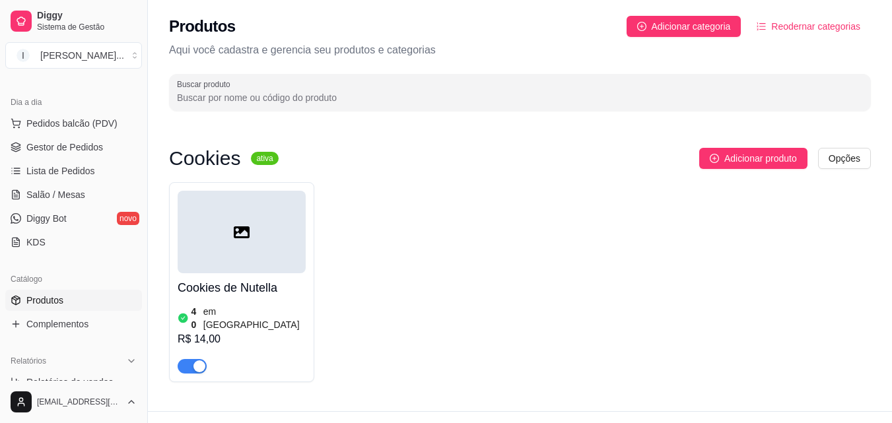
click at [610, 205] on div "Cookies de Nutella 40 em estoque R$ 14,00" at bounding box center [519, 282] width 701 height 200
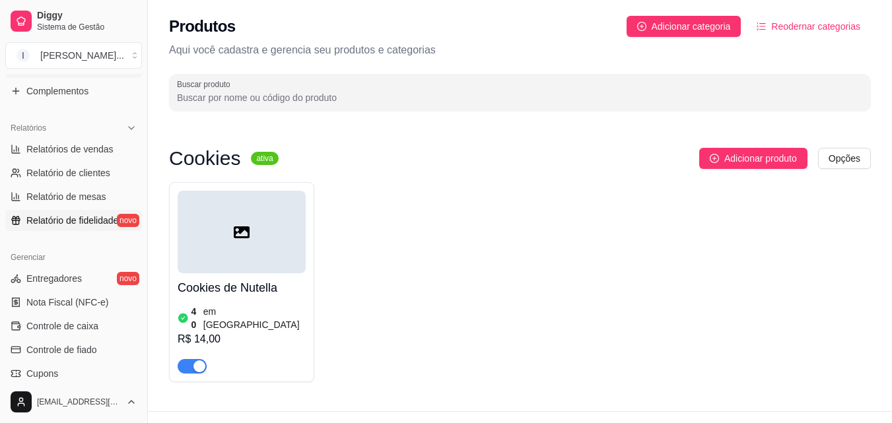
scroll to position [395, 0]
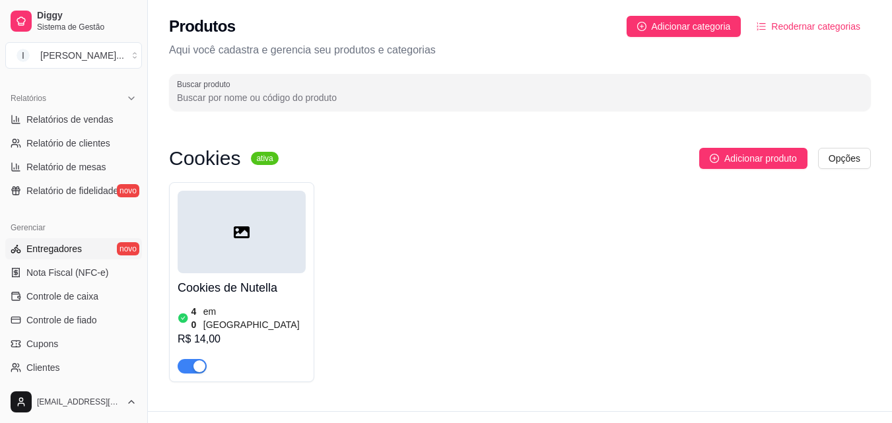
click at [63, 248] on span "Entregadores" at bounding box center [53, 248] width 55 height 13
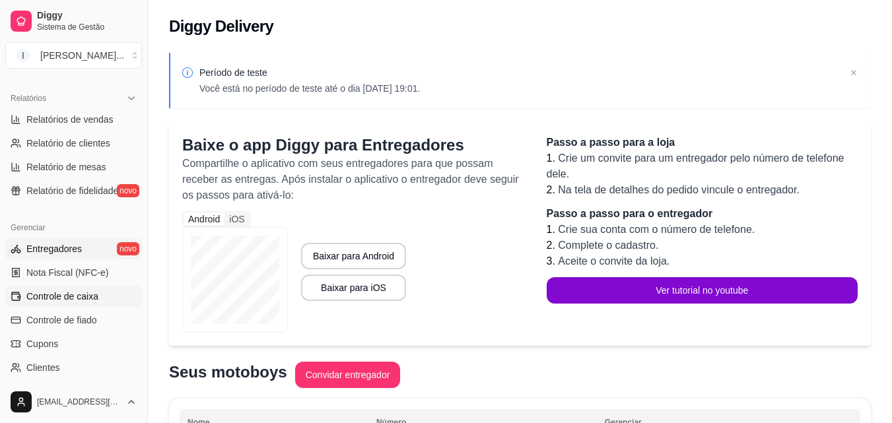
click at [106, 295] on link "Controle de caixa" at bounding box center [73, 296] width 137 height 21
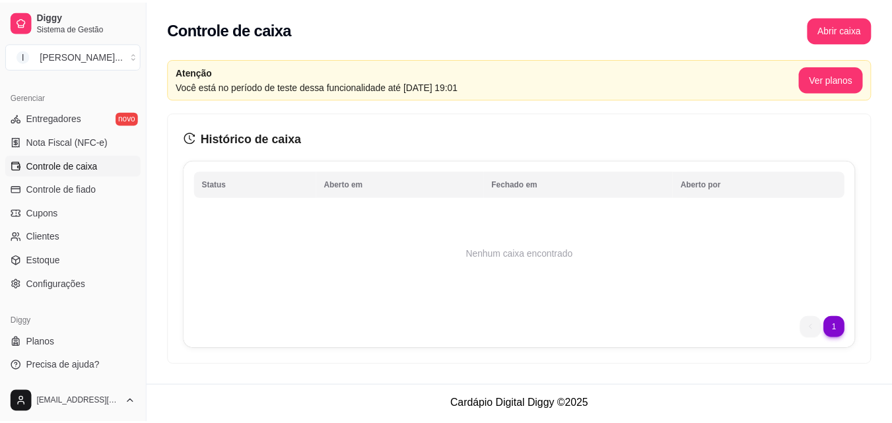
scroll to position [527, 0]
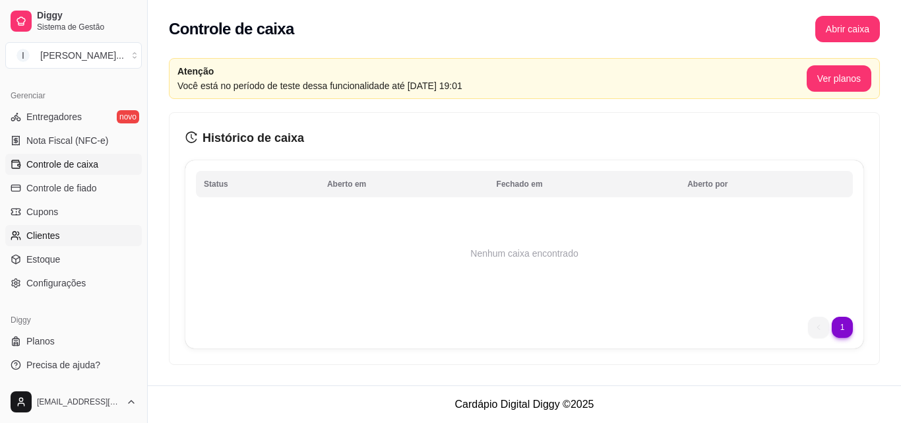
click at [62, 231] on link "Clientes" at bounding box center [73, 235] width 137 height 21
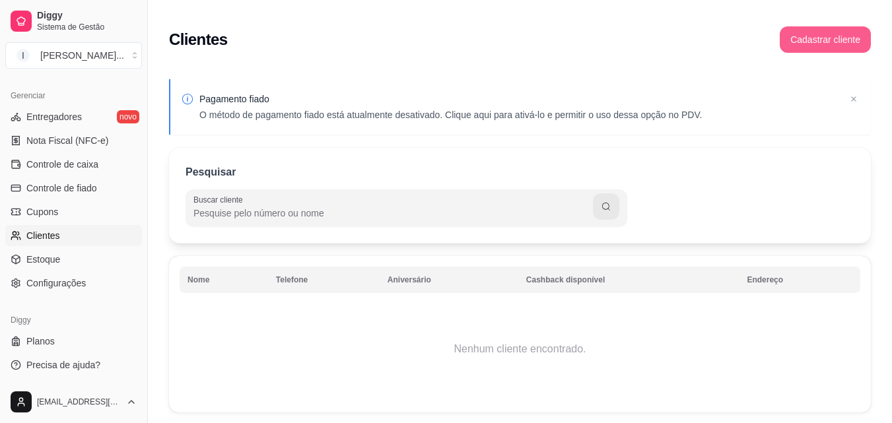
click at [809, 36] on button "Cadastrar cliente" at bounding box center [824, 39] width 91 height 26
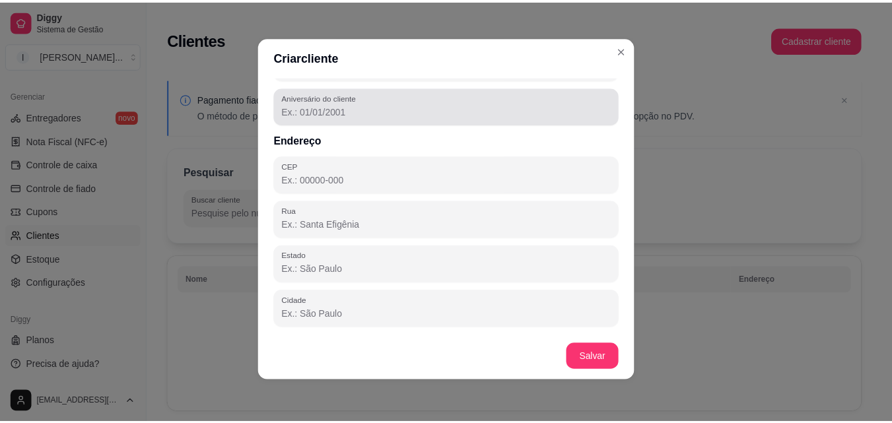
scroll to position [197, 0]
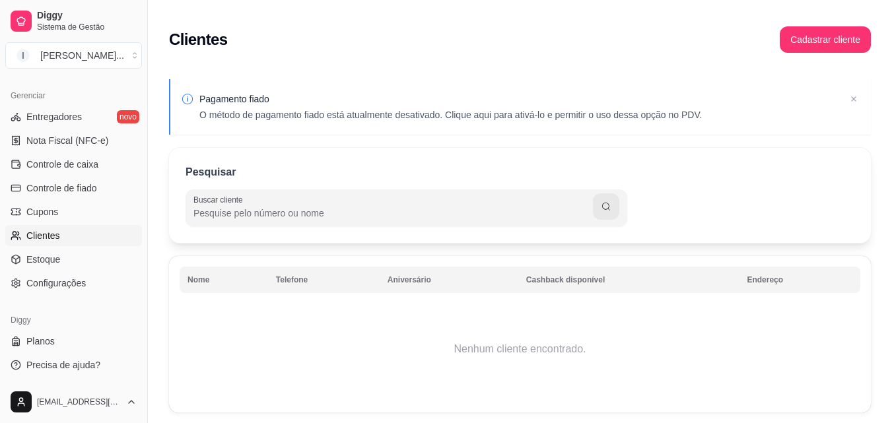
click at [413, 214] on input "Buscar cliente" at bounding box center [392, 213] width 399 height 13
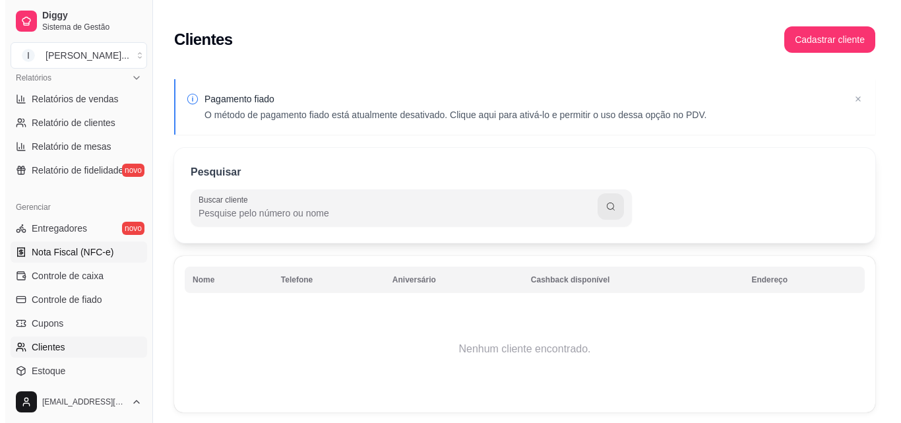
scroll to position [395, 0]
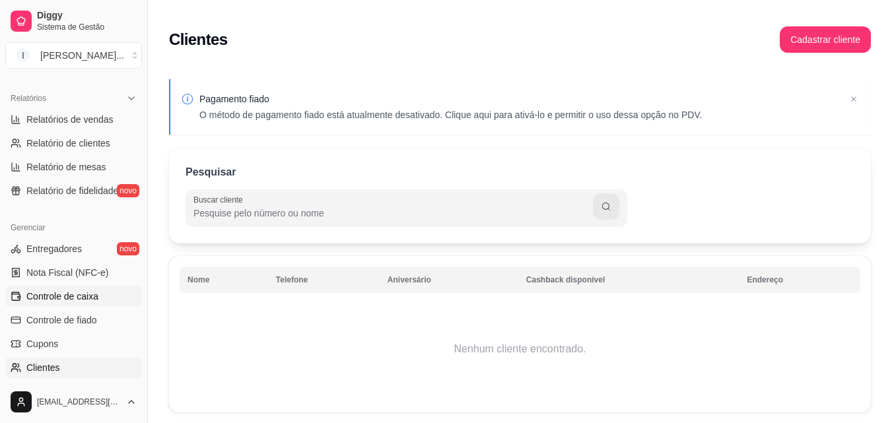
click at [98, 296] on link "Controle de caixa" at bounding box center [73, 296] width 137 height 21
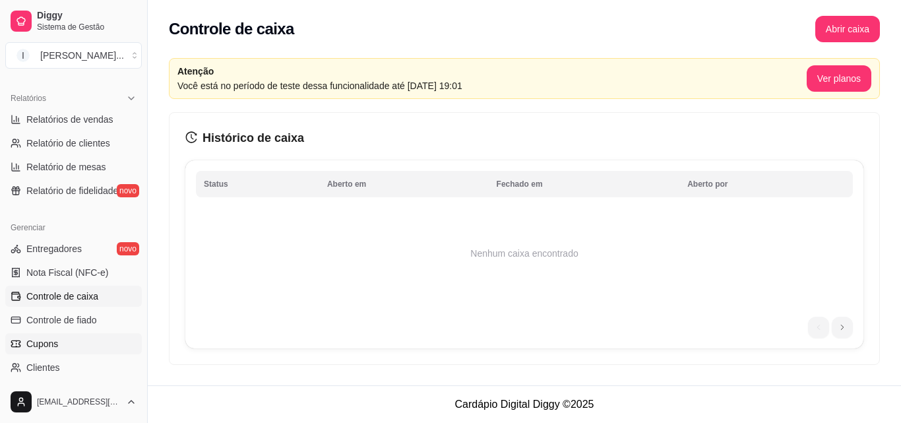
click at [65, 337] on link "Cupons" at bounding box center [73, 343] width 137 height 21
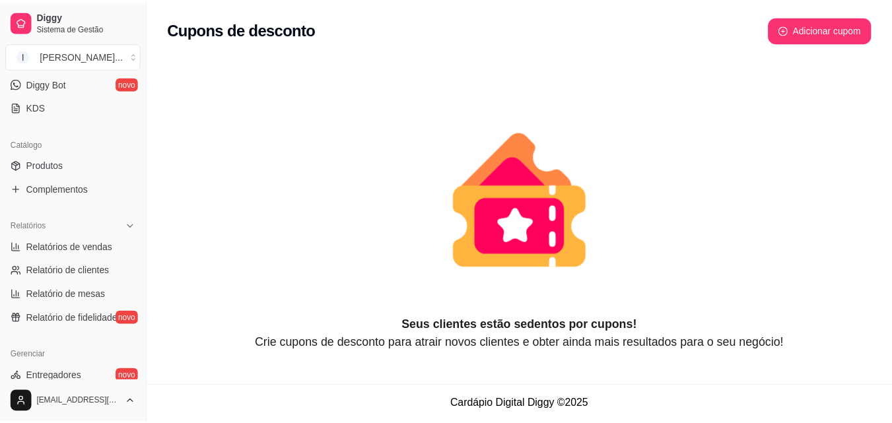
scroll to position [263, 0]
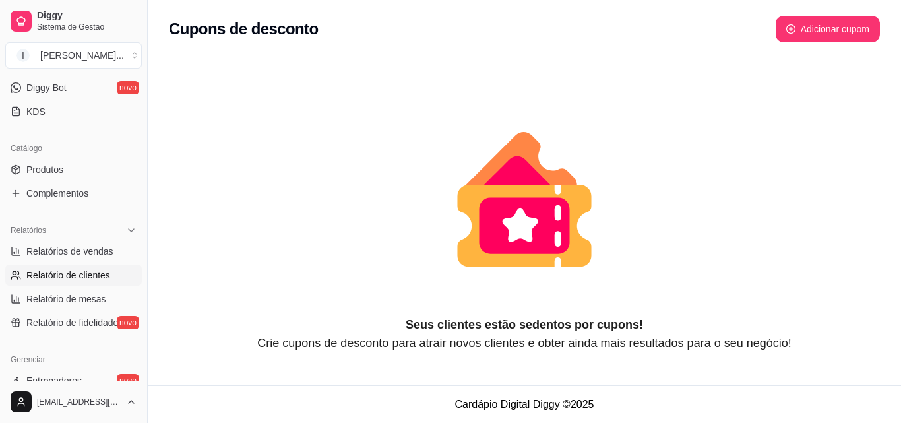
click at [93, 275] on span "Relatório de clientes" at bounding box center [68, 275] width 84 height 13
select select "30"
select select "HIGHEST_TOTAL_SPENT_WITH_ORDERS"
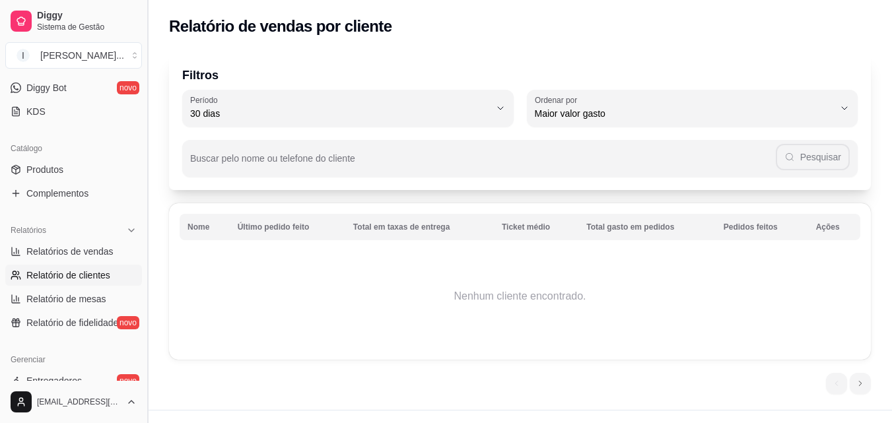
drag, startPoint x: 143, startPoint y: 203, endPoint x: 143, endPoint y: 195, distance: 8.6
click at [143, 195] on button "Toggle Sidebar" at bounding box center [147, 211] width 11 height 423
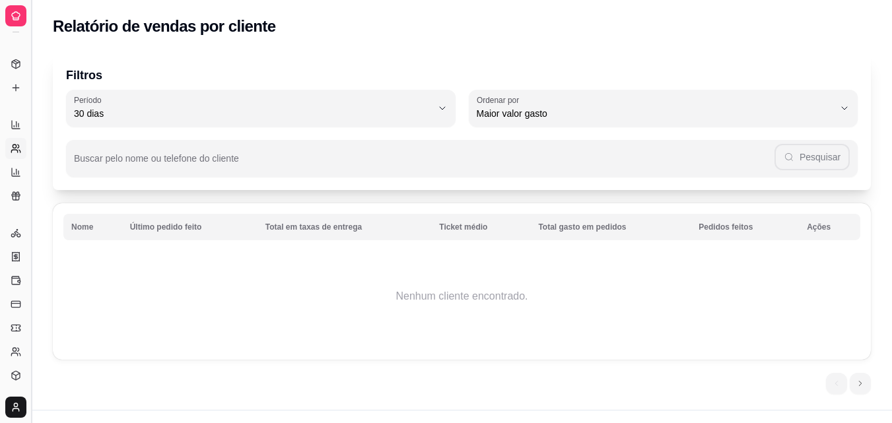
scroll to position [158, 0]
click at [31, 236] on button "Toggle Sidebar" at bounding box center [31, 211] width 11 height 423
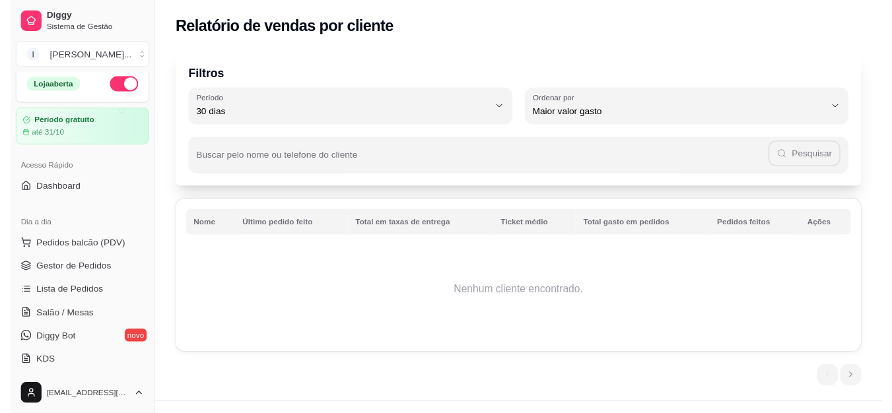
scroll to position [0, 0]
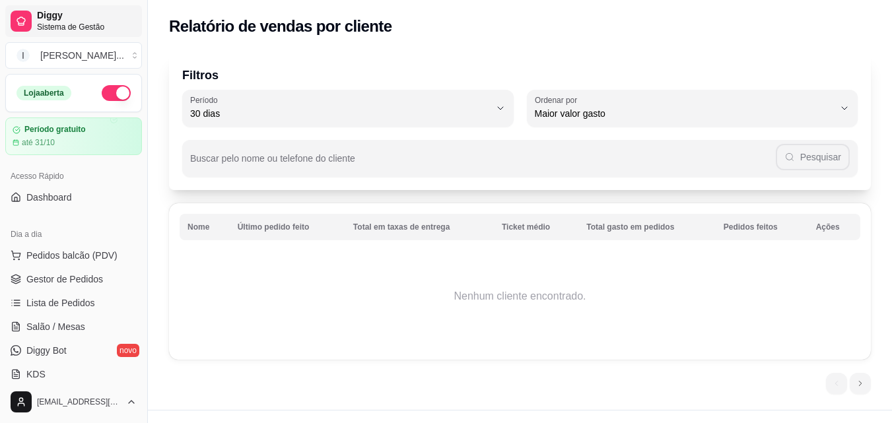
click at [95, 29] on span "Sistema de Gestão" at bounding box center [87, 27] width 100 height 11
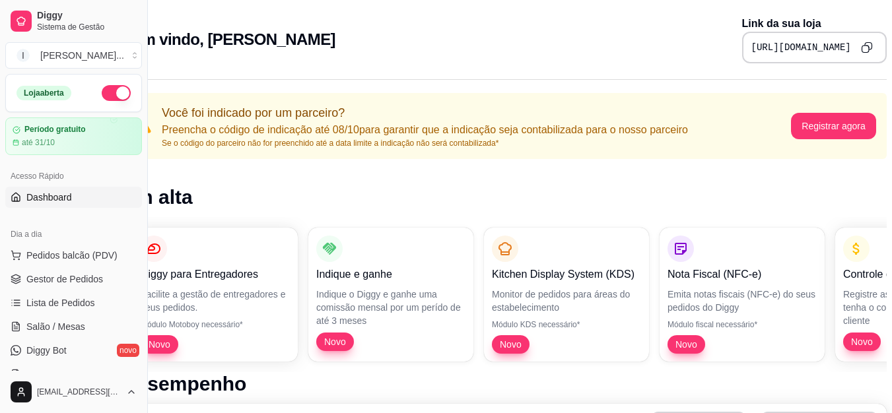
scroll to position [0, 59]
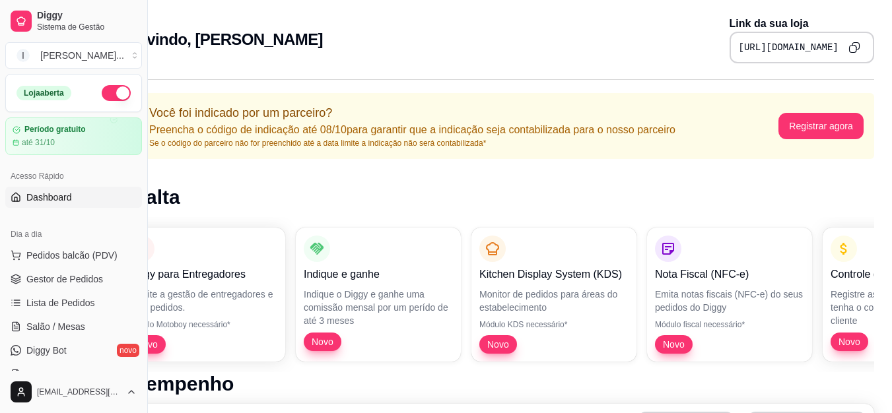
click at [848, 46] on icon "Copy to clipboard" at bounding box center [854, 48] width 12 height 12
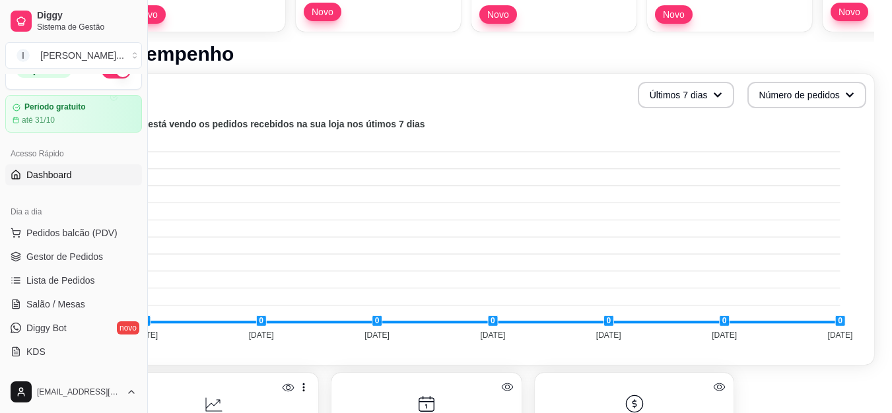
scroll to position [0, 0]
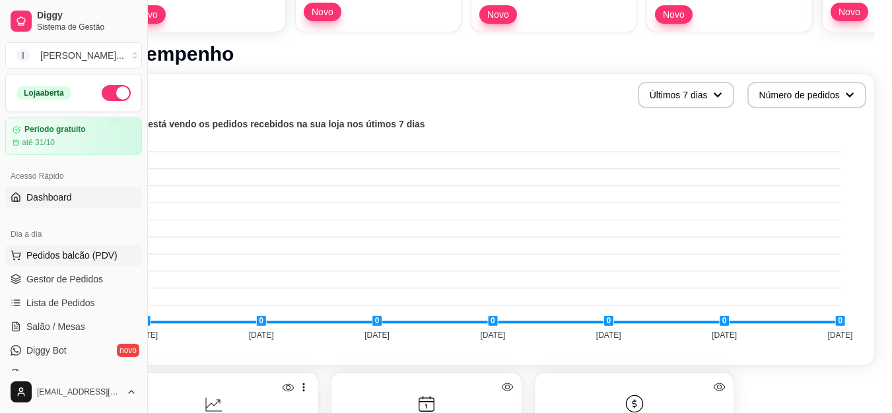
click at [61, 256] on span "Pedidos balcão (PDV)" at bounding box center [71, 255] width 91 height 13
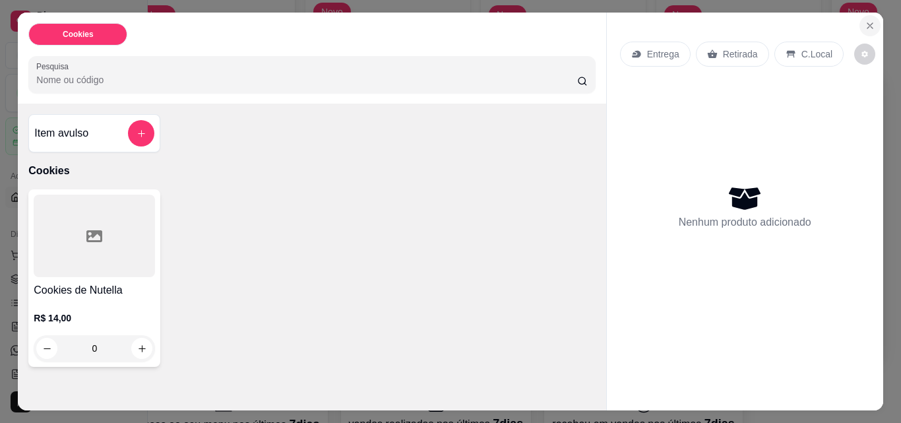
click at [865, 20] on icon "Close" at bounding box center [870, 25] width 11 height 11
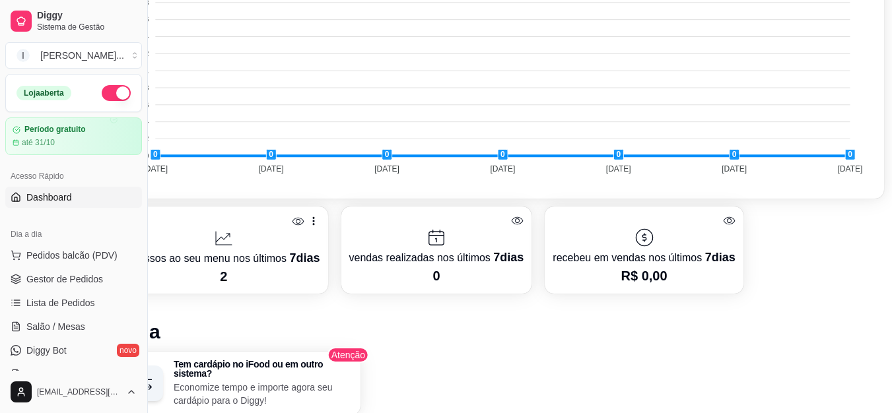
scroll to position [660, 49]
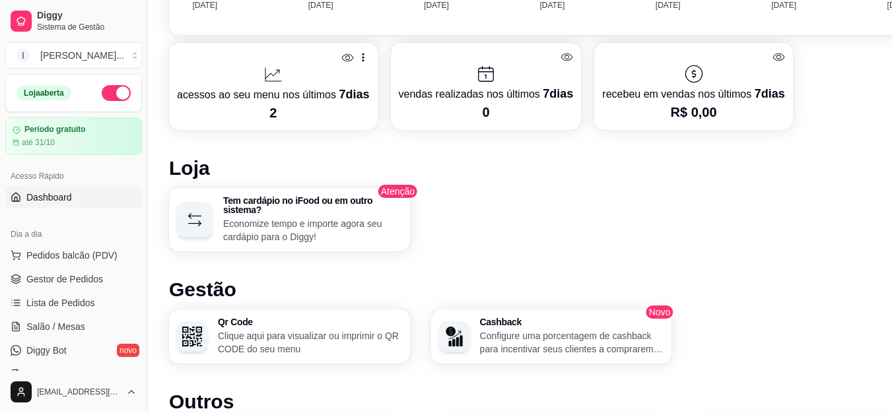
drag, startPoint x: 654, startPoint y: 277, endPoint x: 366, endPoint y: 284, distance: 287.8
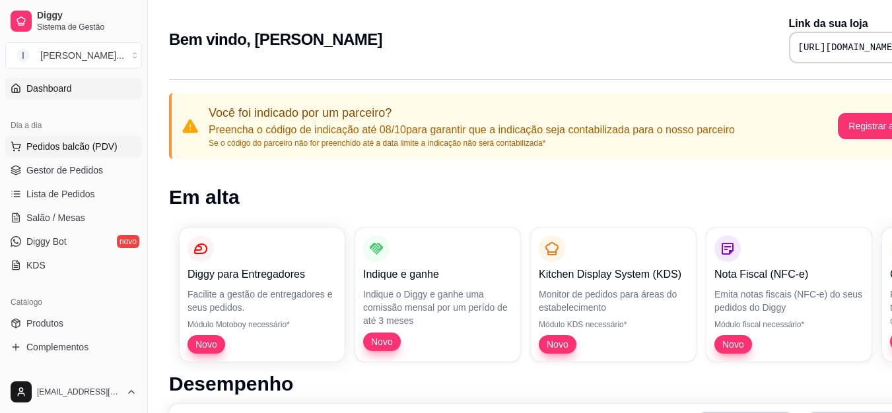
scroll to position [132, 0]
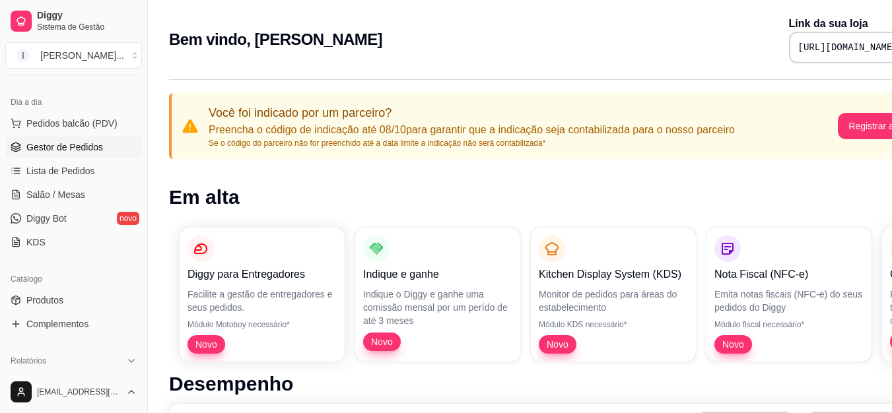
click at [70, 154] on link "Gestor de Pedidos" at bounding box center [73, 147] width 137 height 21
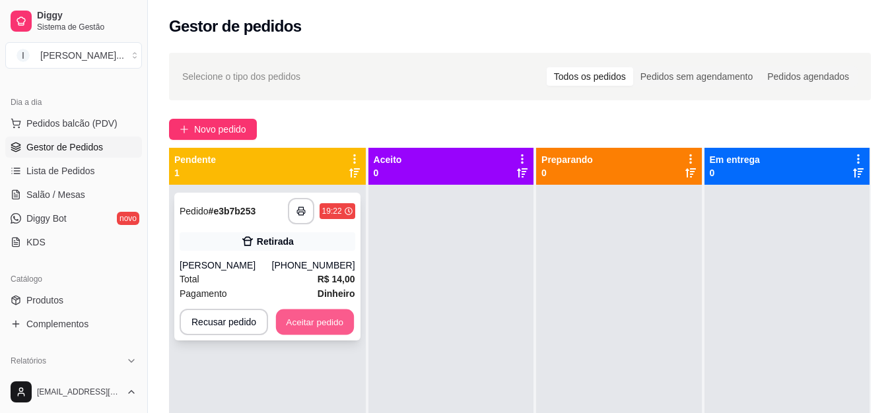
click at [308, 325] on button "Aceitar pedido" at bounding box center [315, 322] width 78 height 26
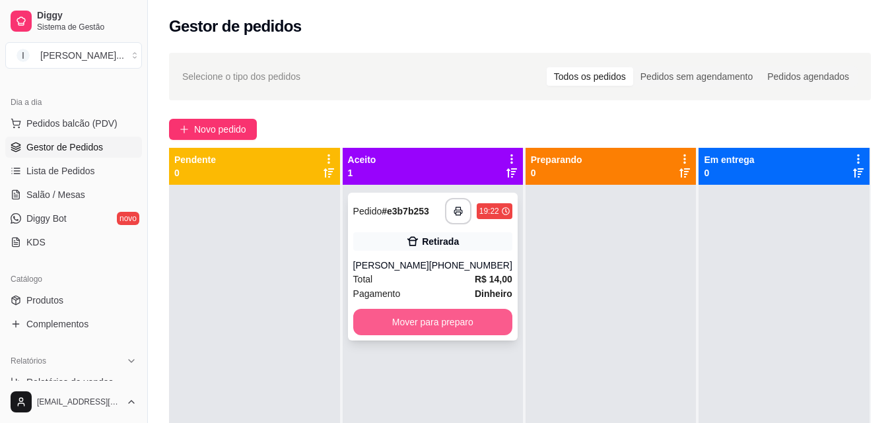
click at [420, 328] on button "Mover para preparo" at bounding box center [432, 322] width 159 height 26
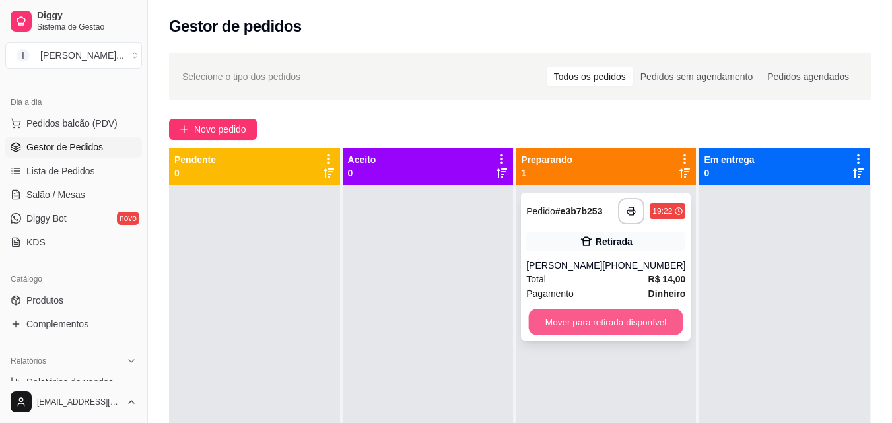
click at [594, 327] on button "Mover para retirada disponível" at bounding box center [606, 322] width 154 height 26
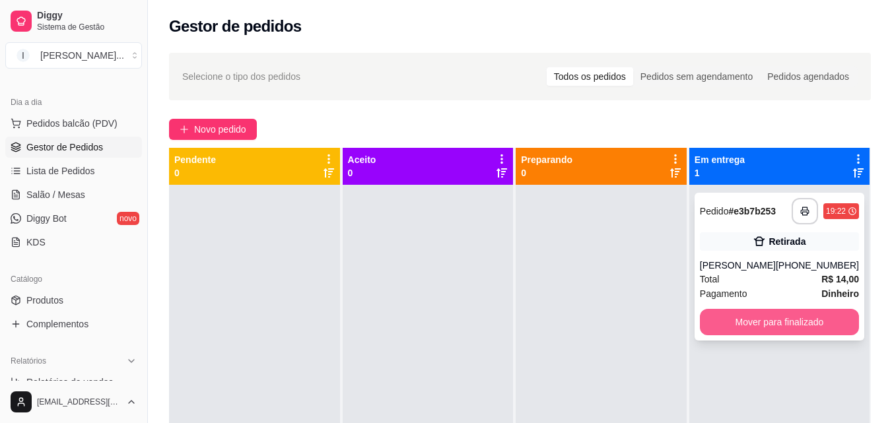
click at [784, 319] on button "Mover para finalizado" at bounding box center [779, 322] width 159 height 26
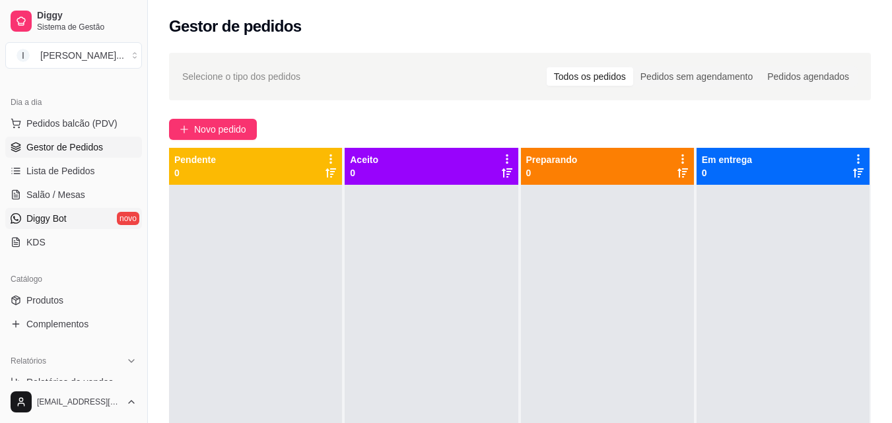
click at [61, 223] on span "Diggy Bot" at bounding box center [46, 218] width 40 height 13
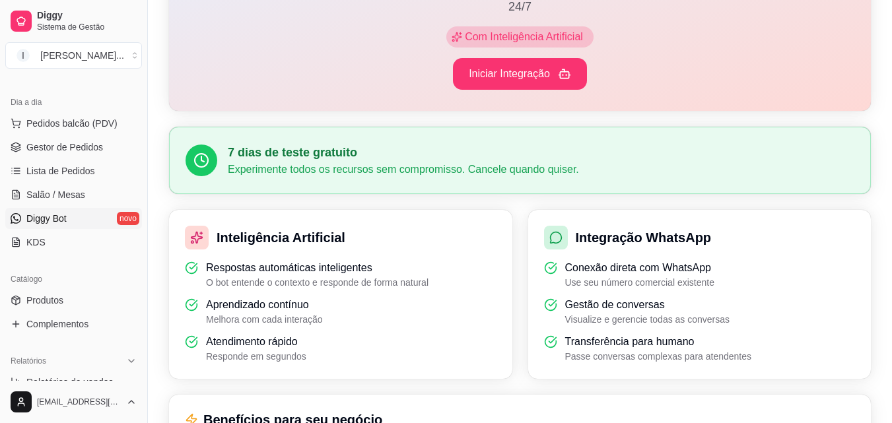
scroll to position [132, 0]
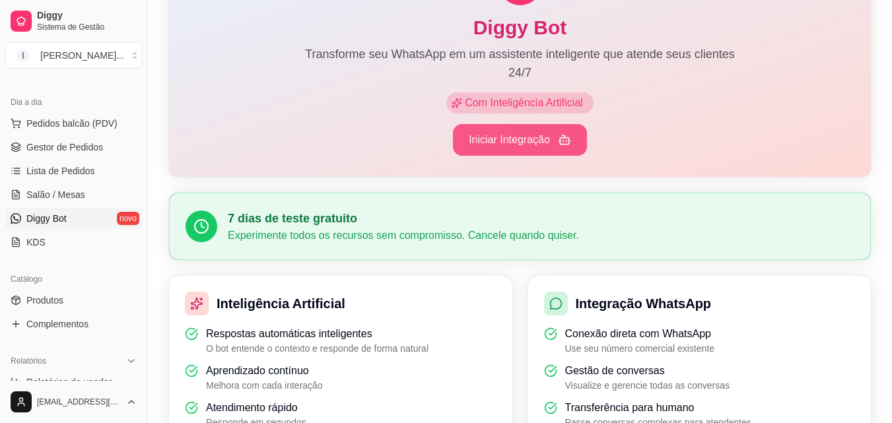
click at [538, 149] on button "Iniciar Integração" at bounding box center [520, 140] width 134 height 32
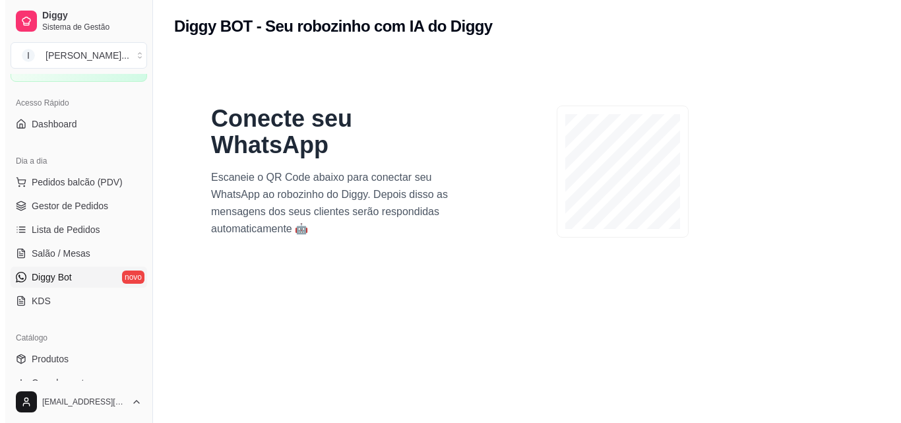
scroll to position [0, 0]
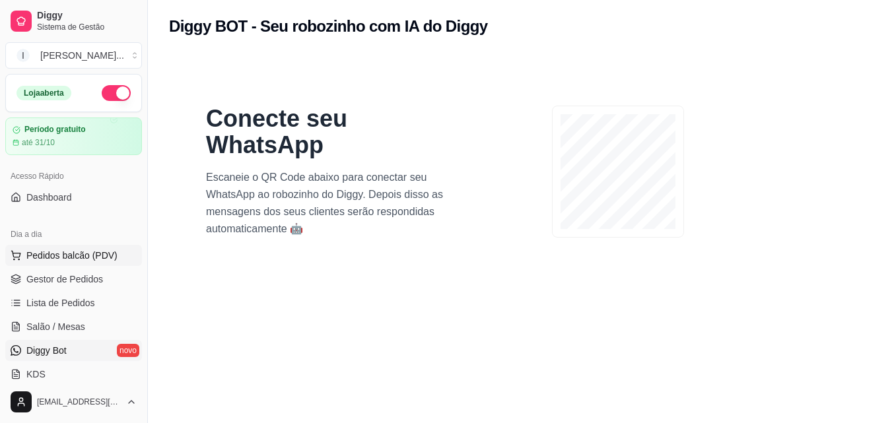
click at [77, 255] on span "Pedidos balcão (PDV)" at bounding box center [71, 255] width 91 height 13
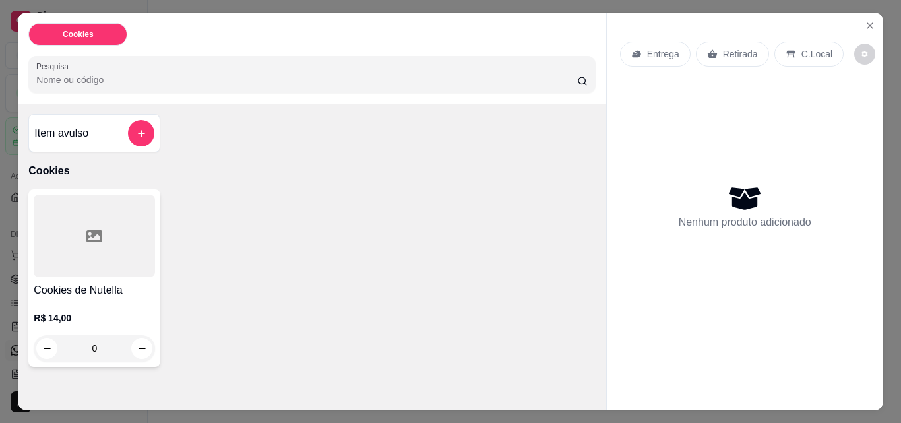
click at [86, 255] on div at bounding box center [94, 236] width 121 height 82
click at [802, 55] on p "C.Local" at bounding box center [817, 54] width 31 height 13
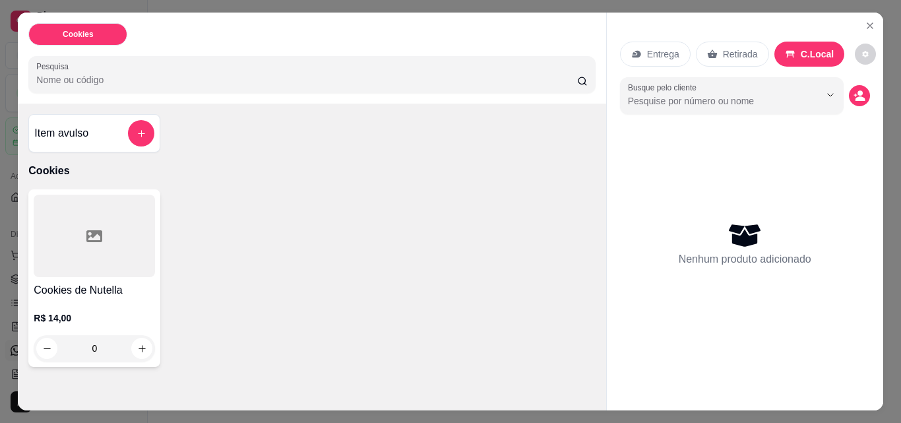
click at [652, 51] on p "Entrega" at bounding box center [663, 54] width 32 height 13
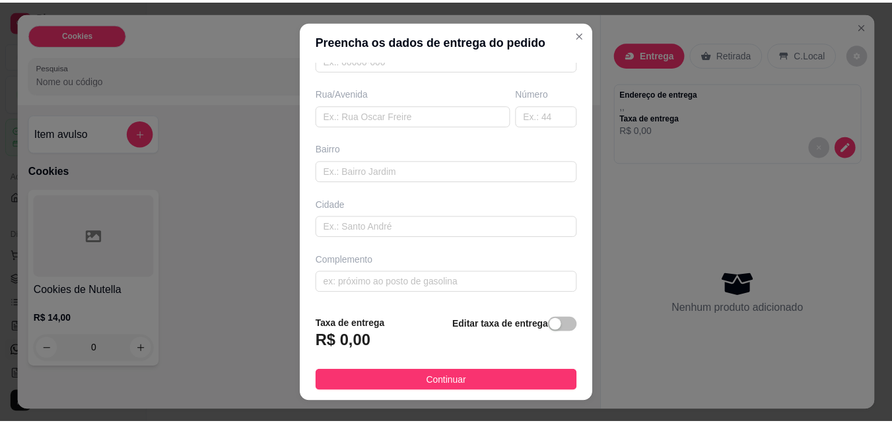
scroll to position [21, 0]
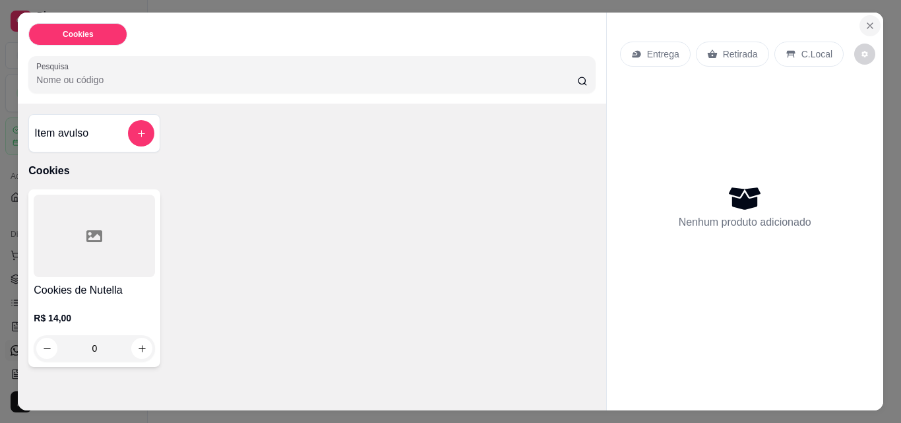
click at [865, 26] on icon "Close" at bounding box center [870, 25] width 11 height 11
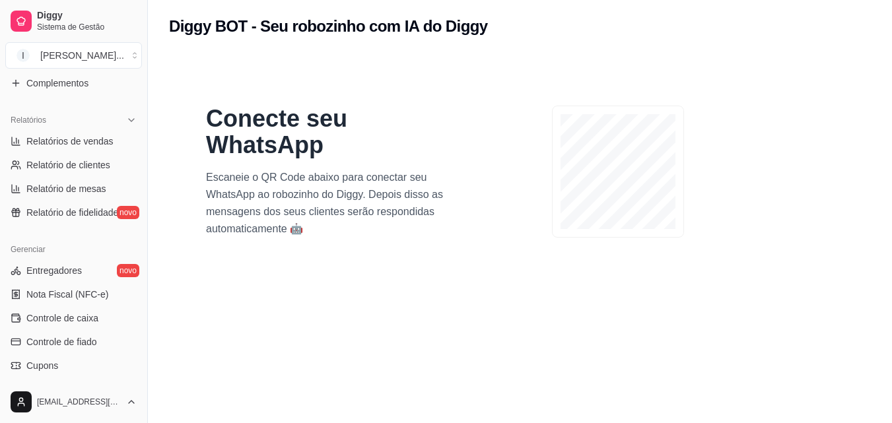
scroll to position [396, 0]
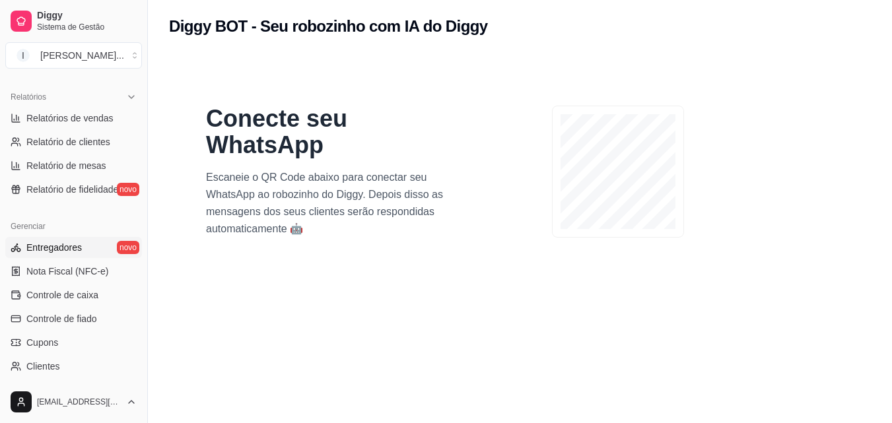
click at [50, 247] on span "Entregadores" at bounding box center [53, 247] width 55 height 13
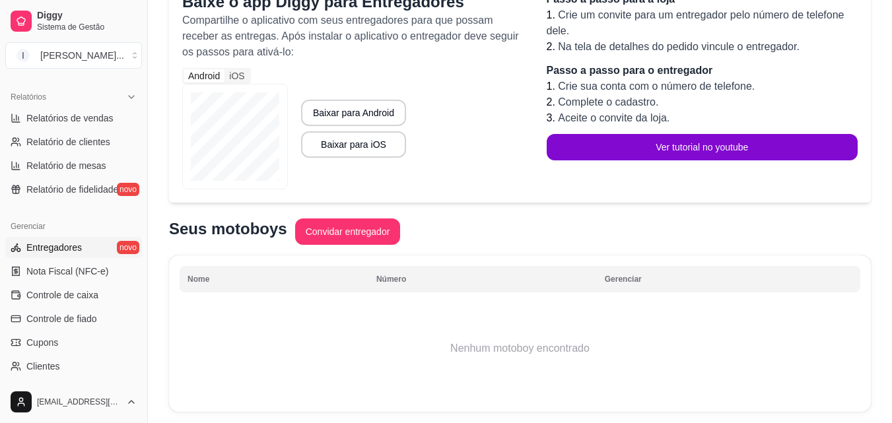
scroll to position [120, 0]
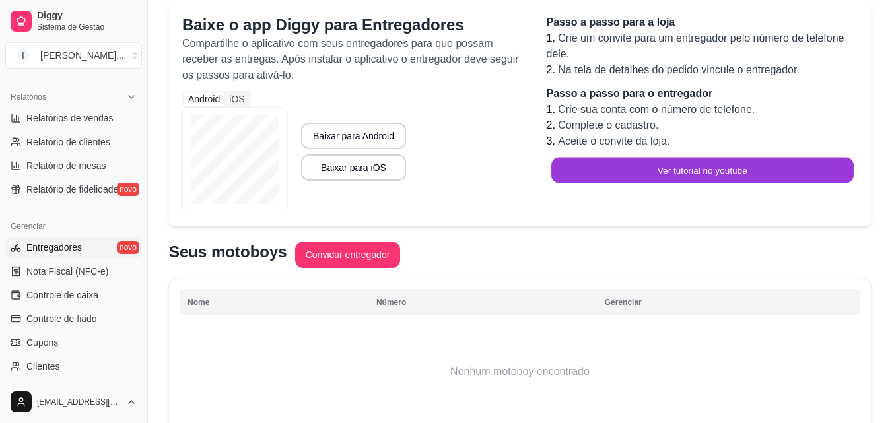
click at [721, 173] on button "Ver tutorial no youtube" at bounding box center [702, 171] width 302 height 26
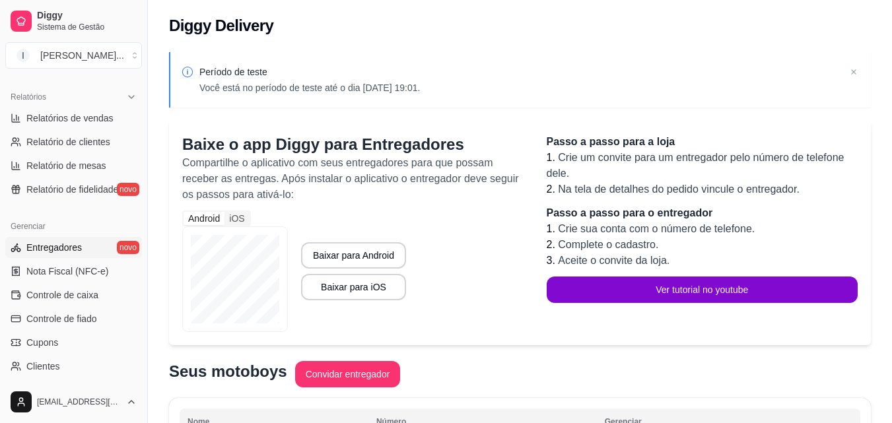
scroll to position [0, 0]
